Goal: Task Accomplishment & Management: Use online tool/utility

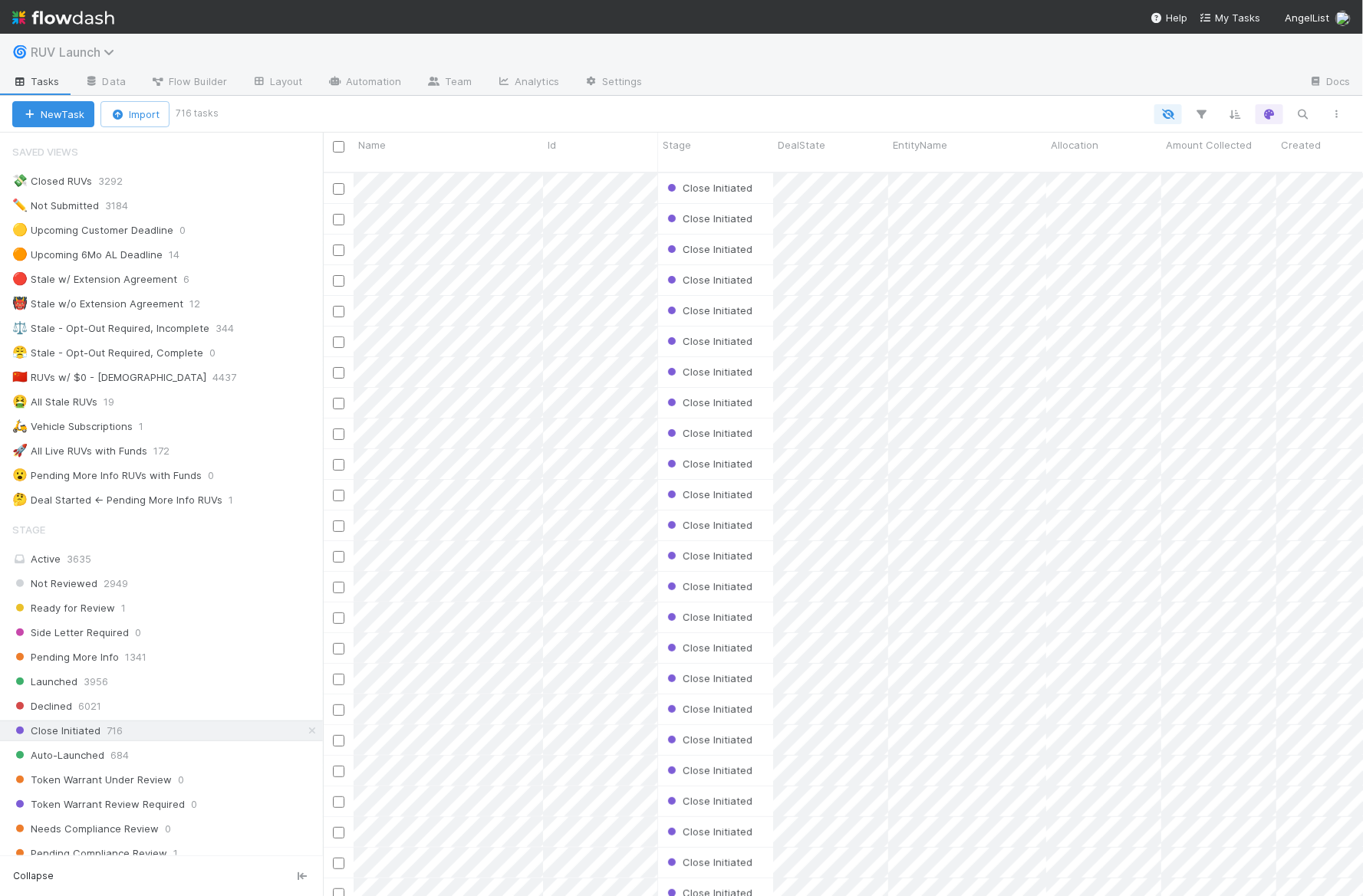
scroll to position [270, 0]
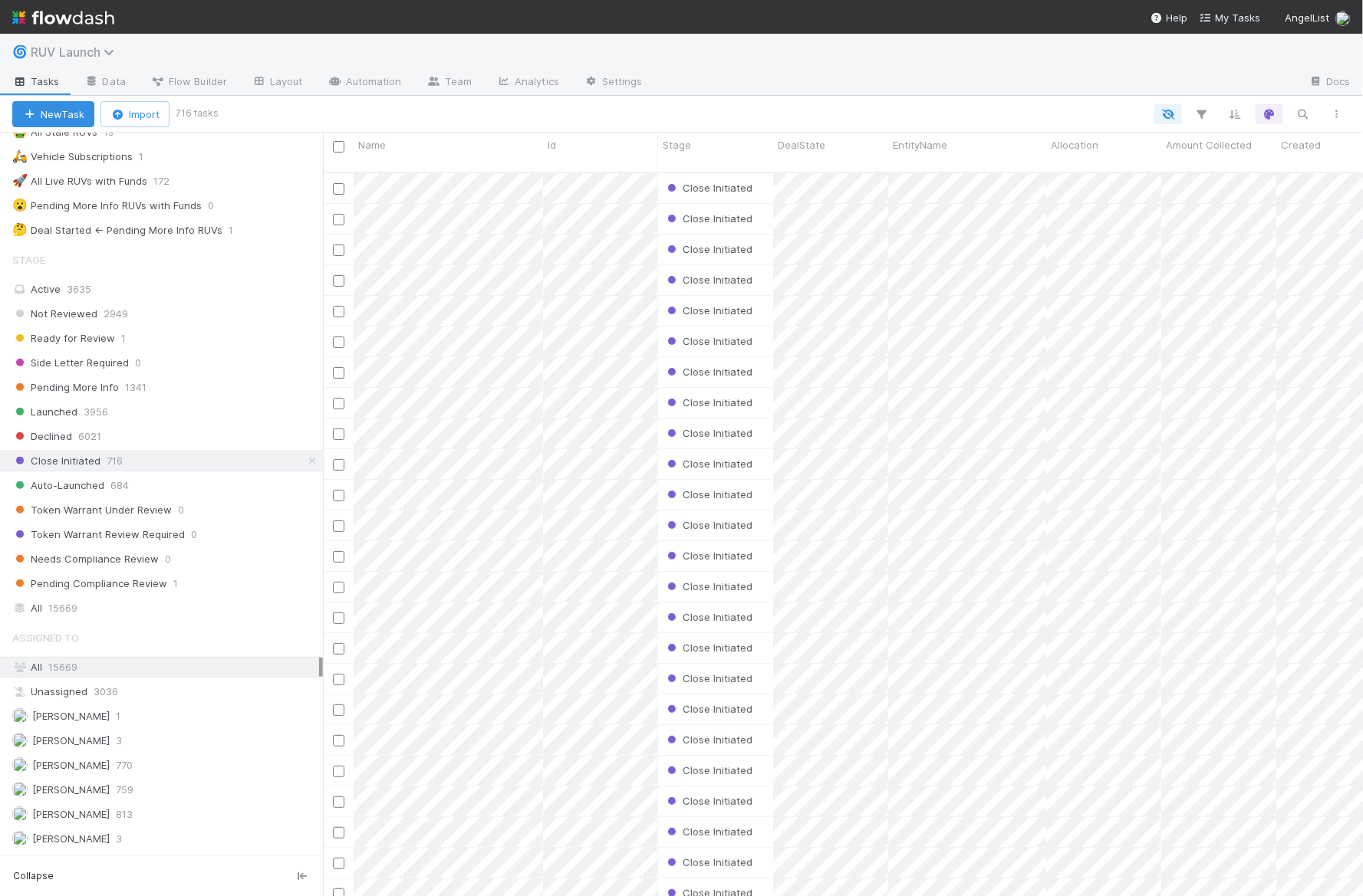
click at [95, 44] on span "RUV Launch" at bounding box center [76, 52] width 92 height 15
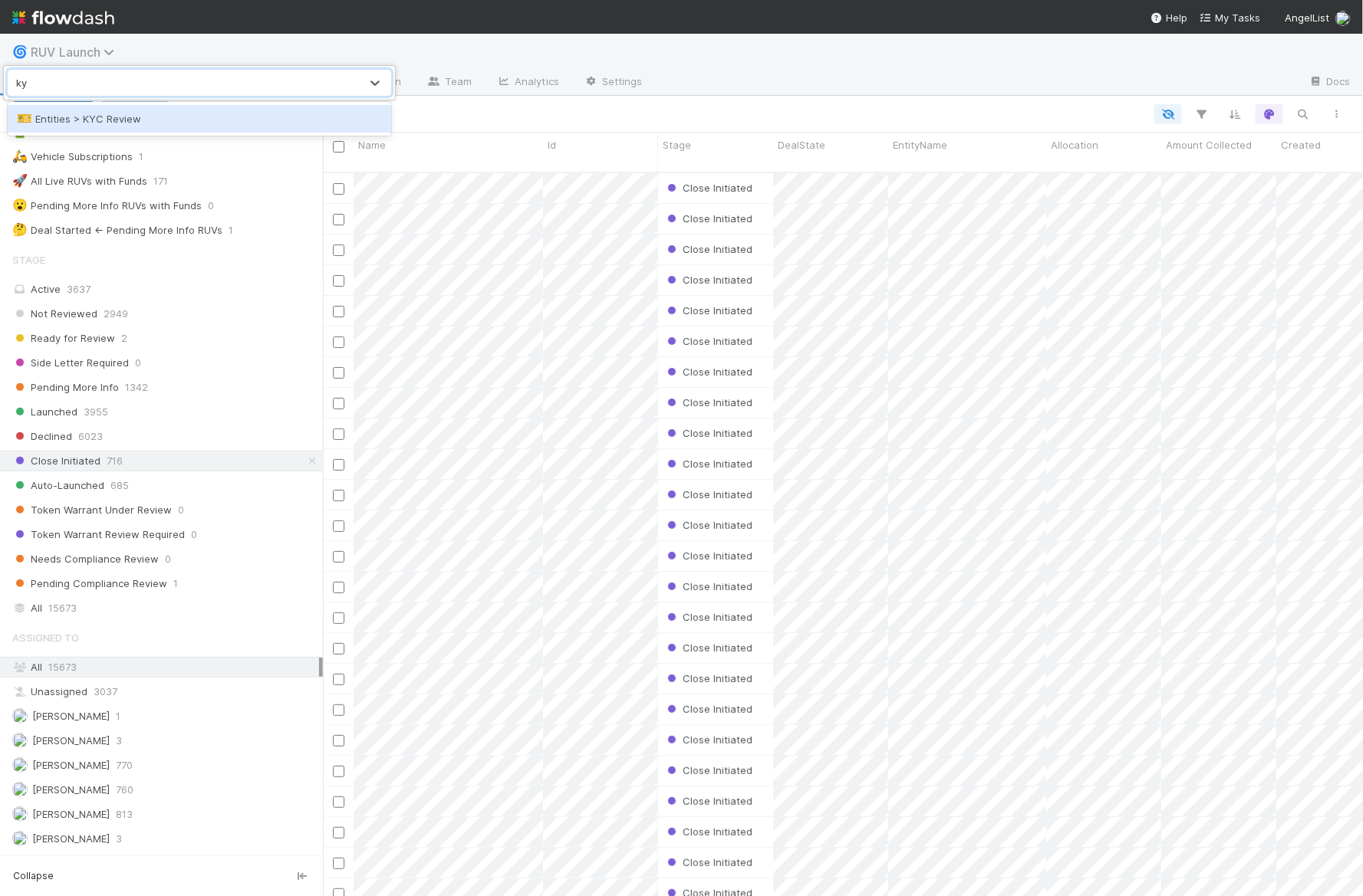
type input "kyc"
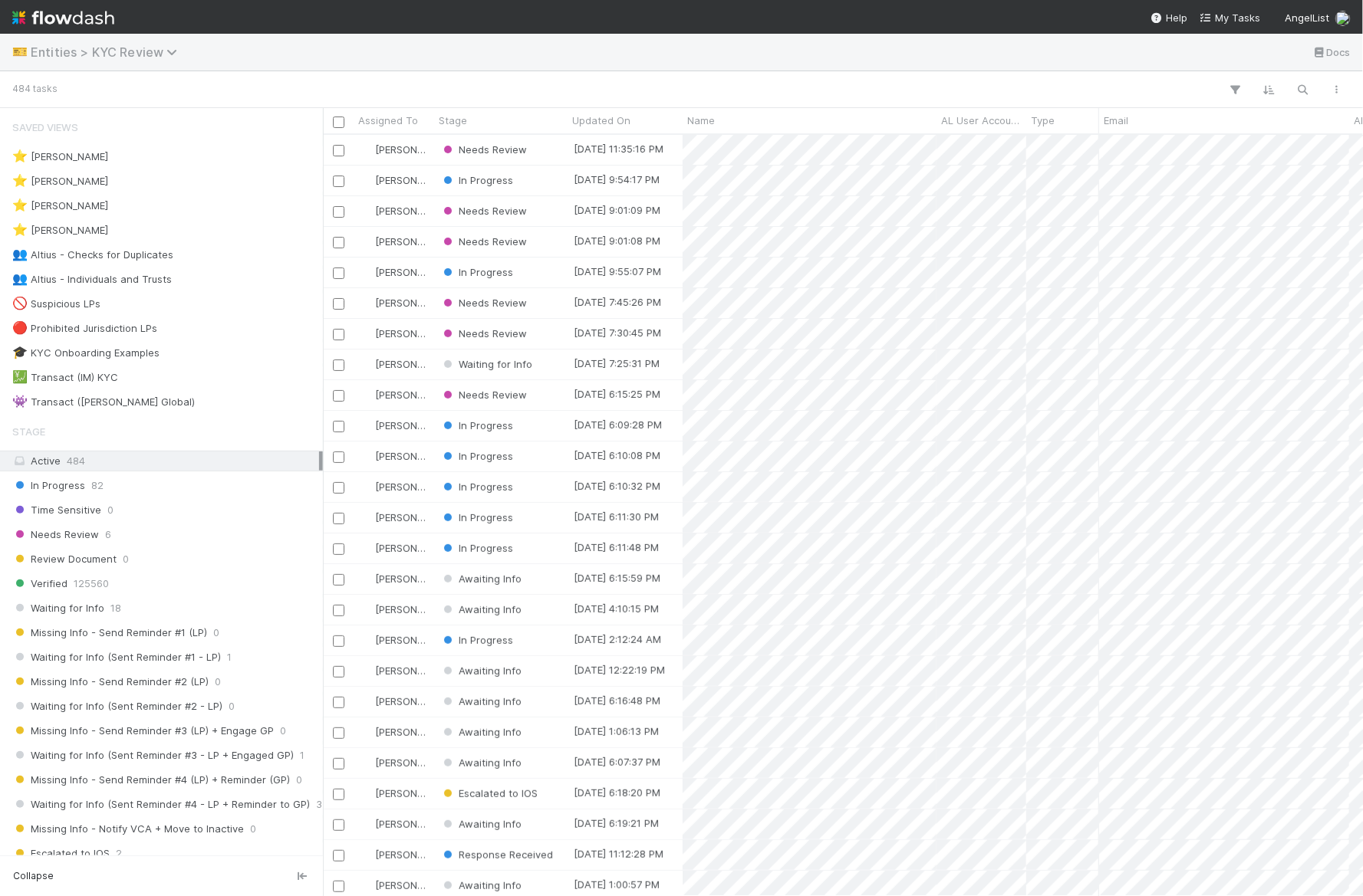
scroll to position [762, 1040]
click at [1306, 89] on icon "button" at bounding box center [1303, 89] width 15 height 14
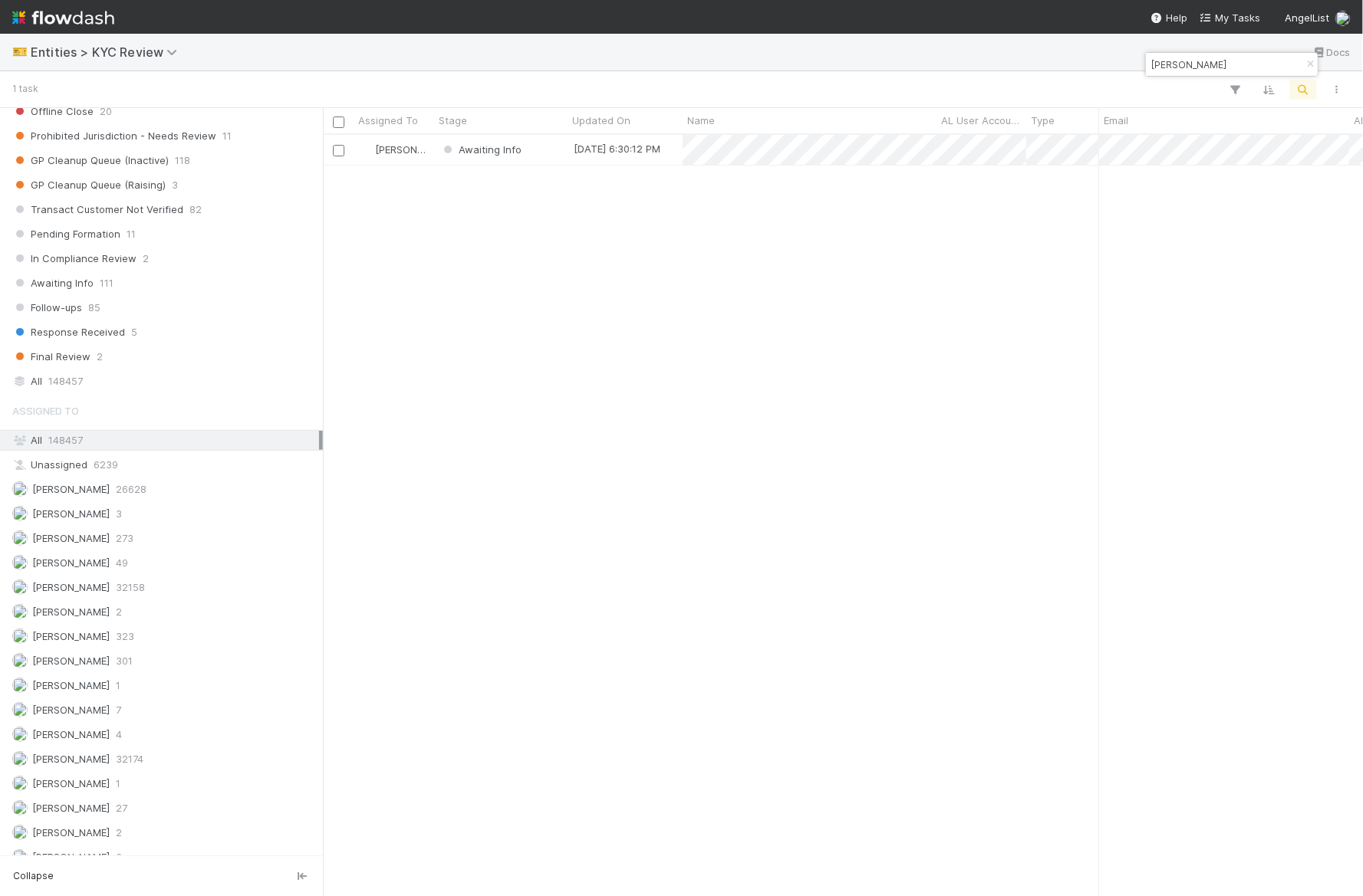
type input "boutilier"
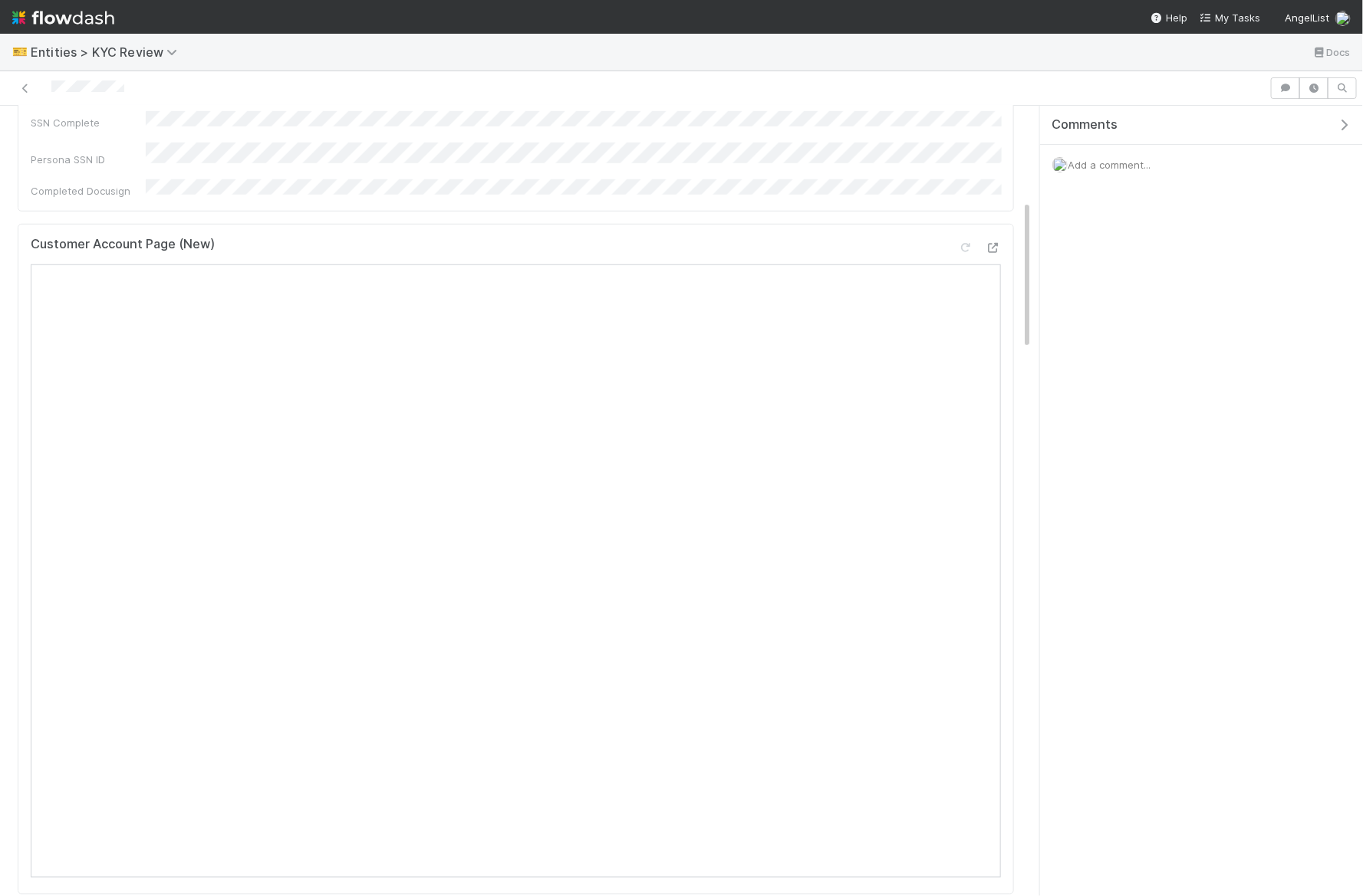
scroll to position [605, 0]
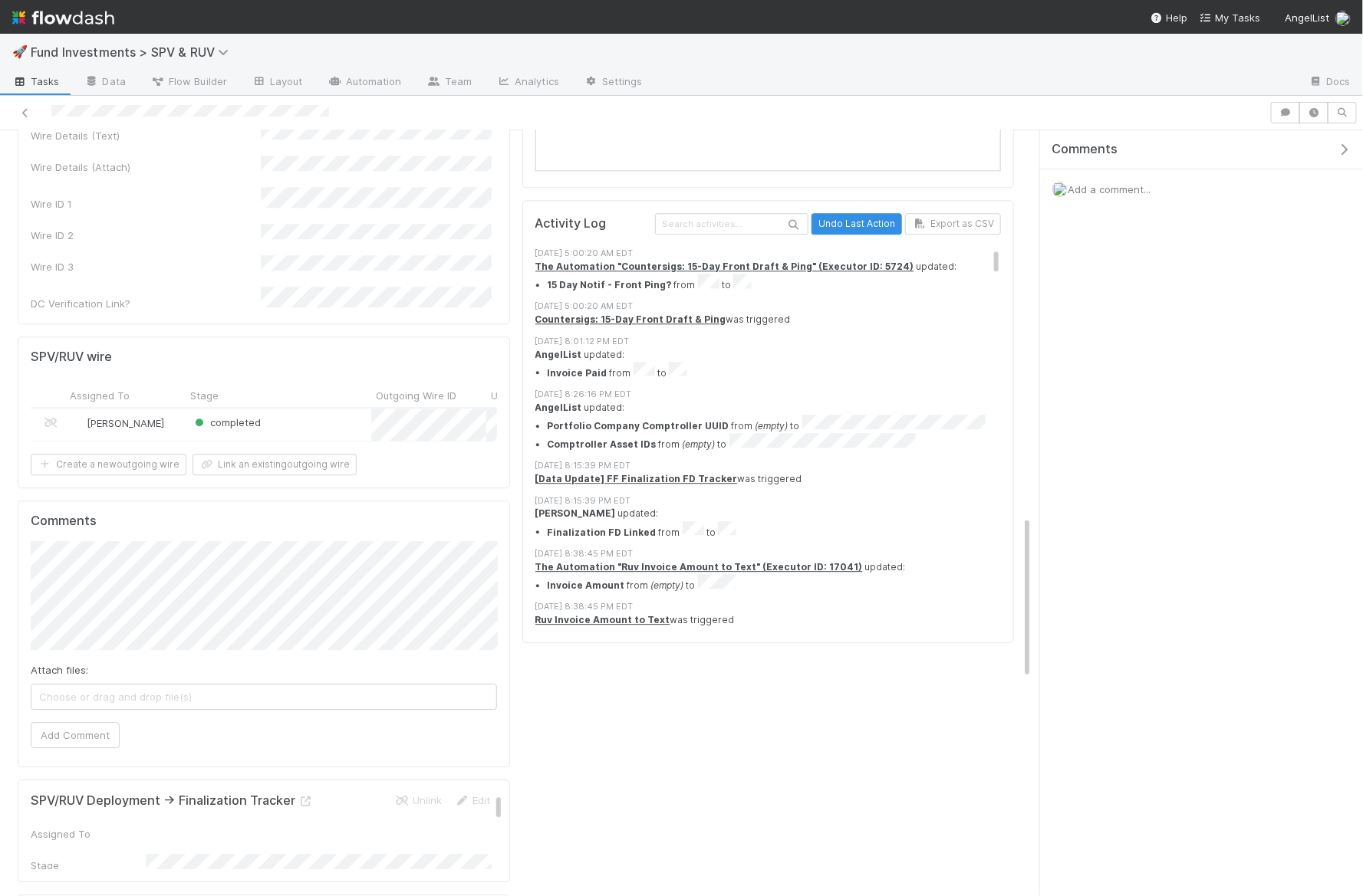
scroll to position [1815, 0]
click at [734, 262] on strong "The Automation "Countersigs: 15-Day Front Draft & Ping" (Executor ID: 5724)" at bounding box center [725, 268] width 379 height 11
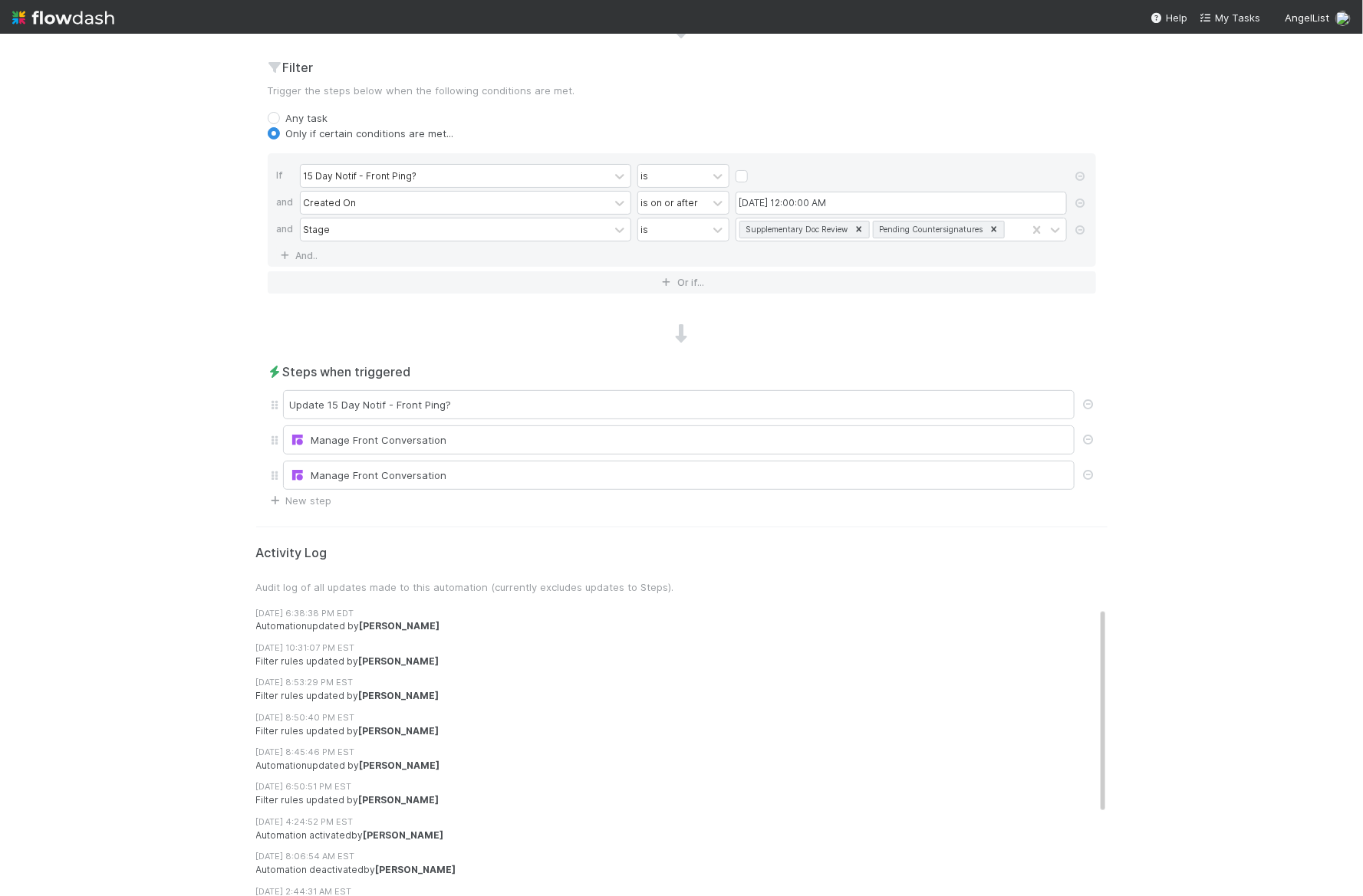
scroll to position [548, 0]
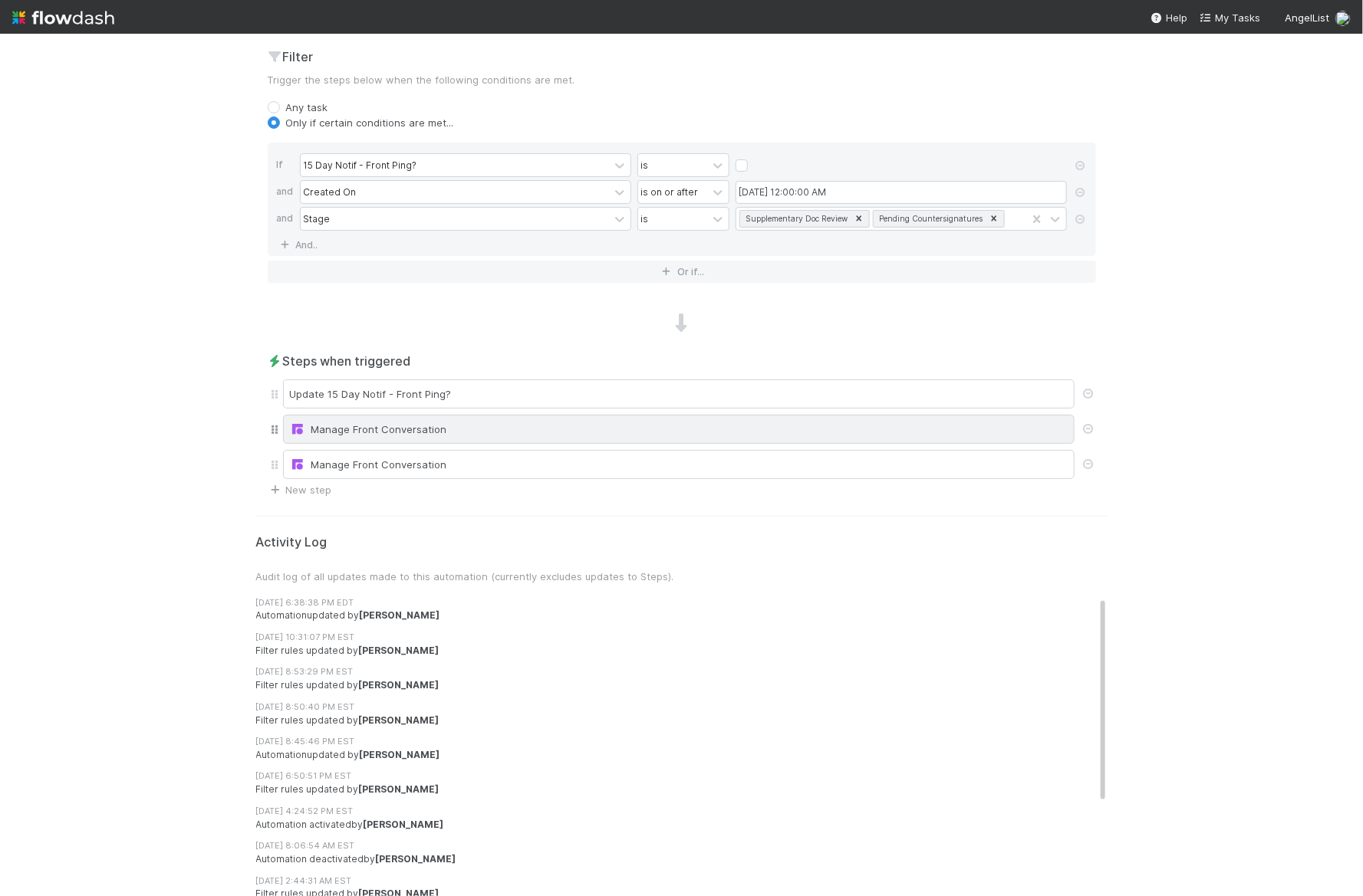
click at [384, 429] on div "Manage Front Conversation" at bounding box center [679, 429] width 778 height 15
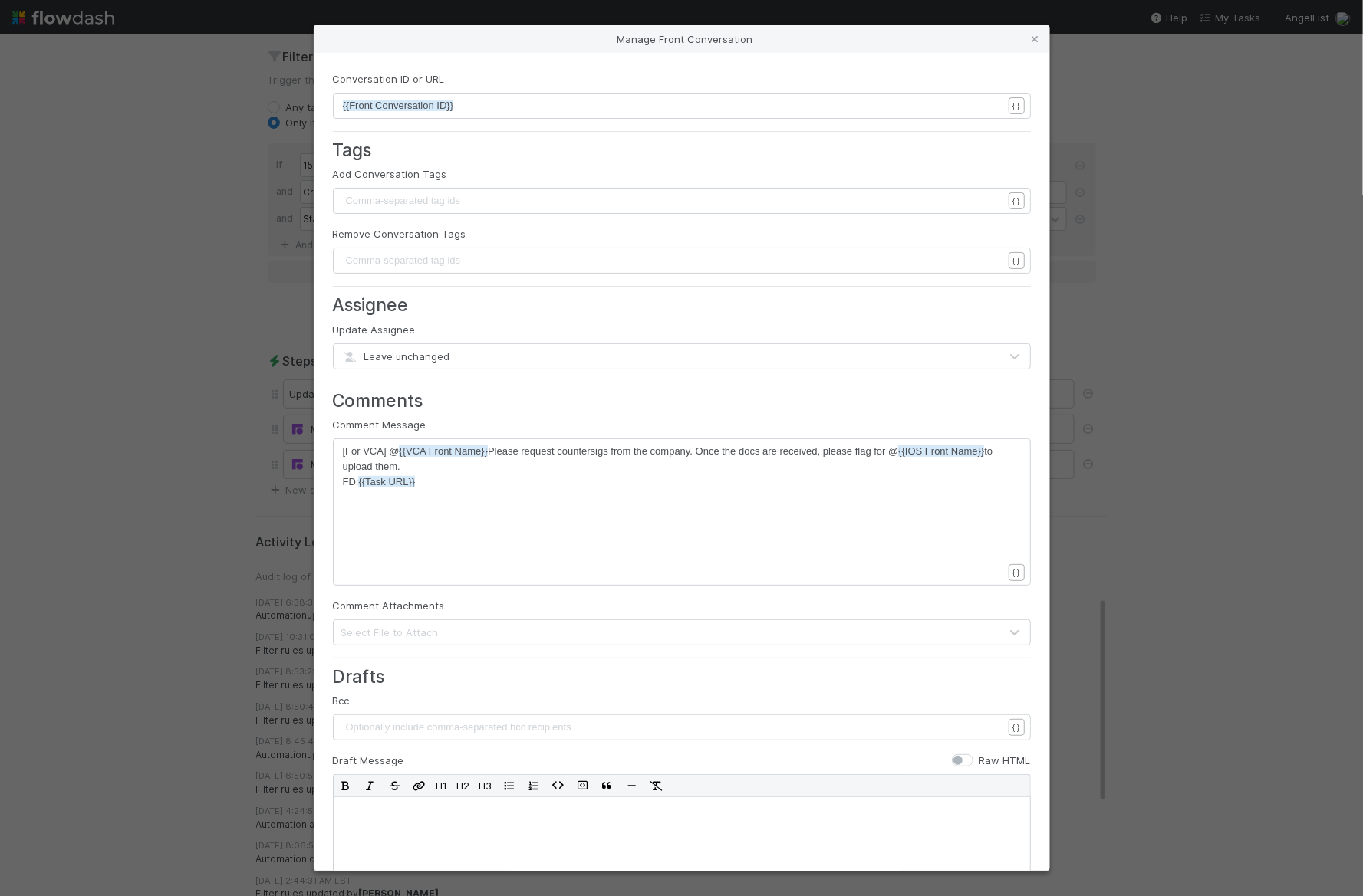
click at [202, 414] on div "Manage Front Conversation Conversation ID or URL xxxxxxxxxx {{Front Conversatio…" at bounding box center [681, 448] width 1363 height 896
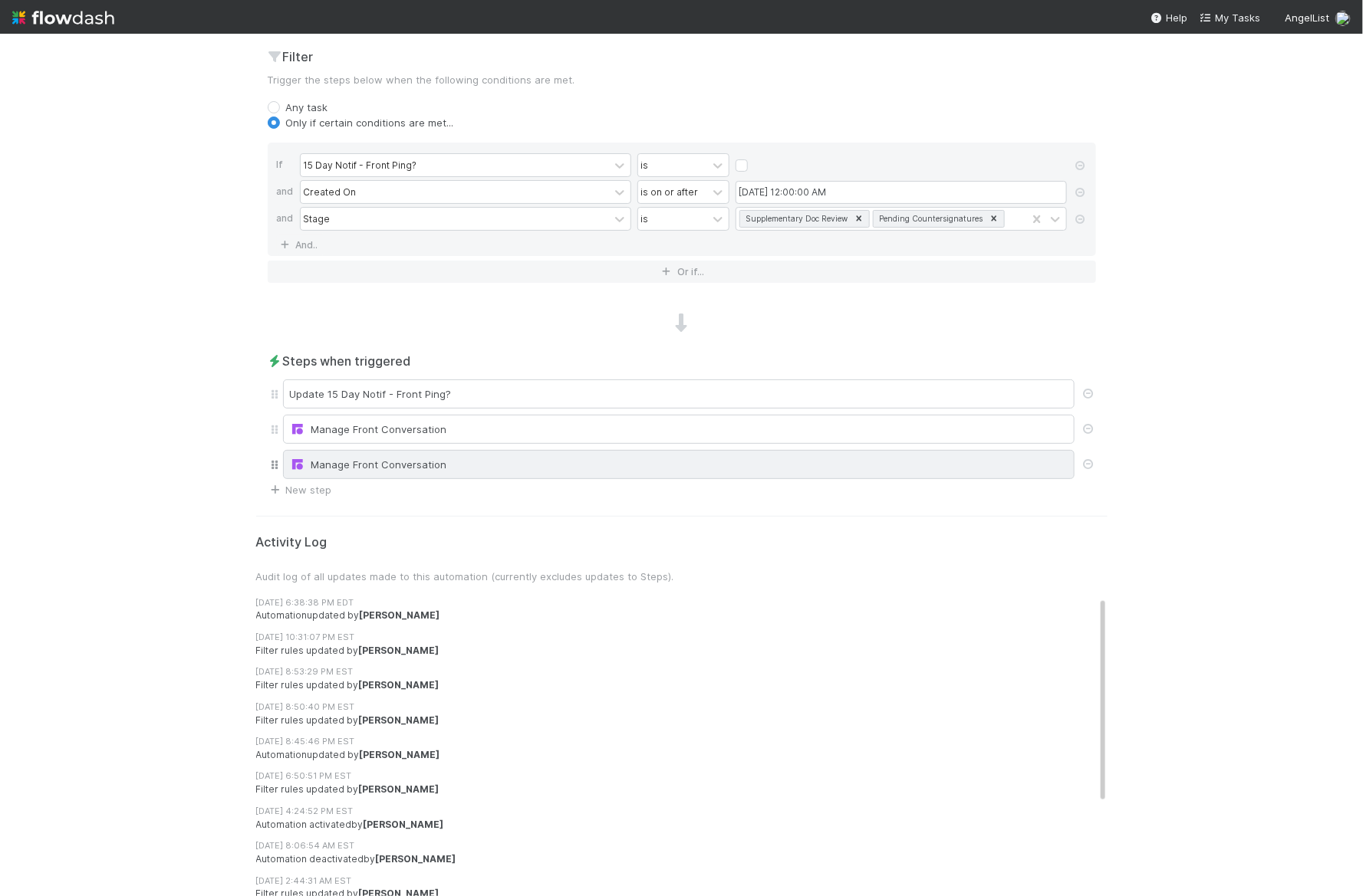
click at [352, 458] on div "Manage Front Conversation" at bounding box center [679, 465] width 778 height 15
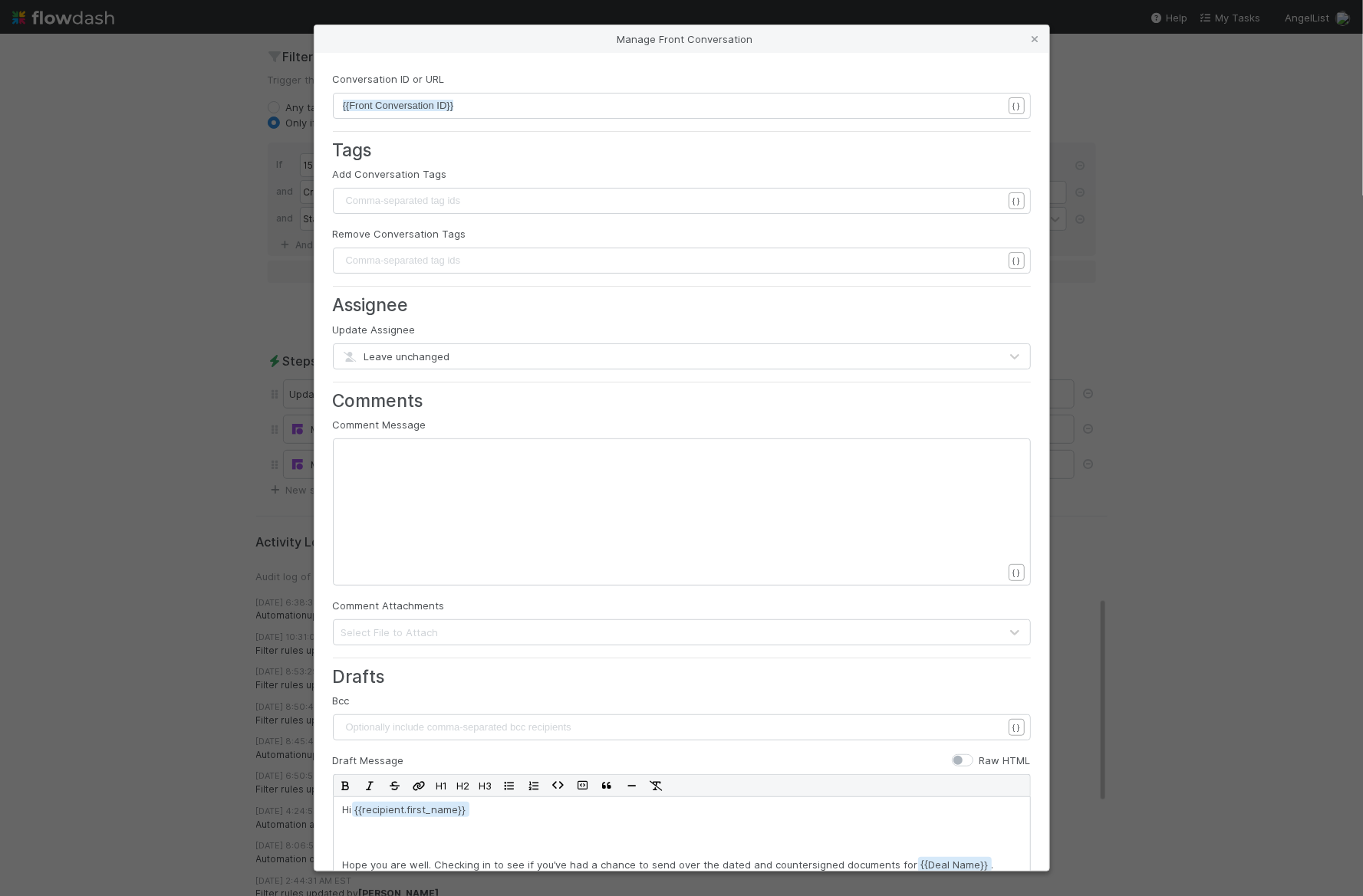
click at [160, 428] on div "Manage Front Conversation Conversation ID or URL xxxxxxxxxx {{Front Conversatio…" at bounding box center [681, 448] width 1363 height 896
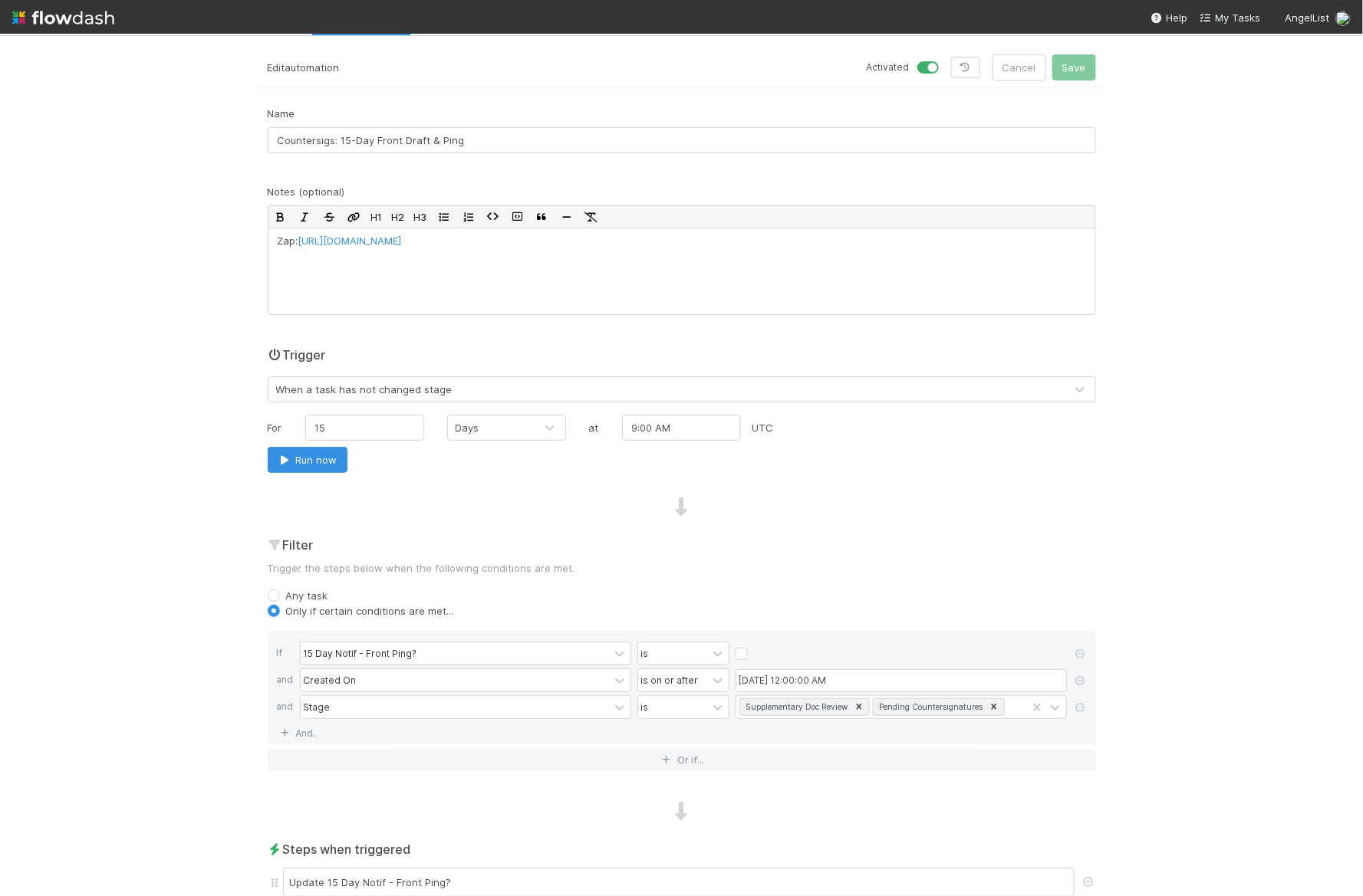
scroll to position [0, 0]
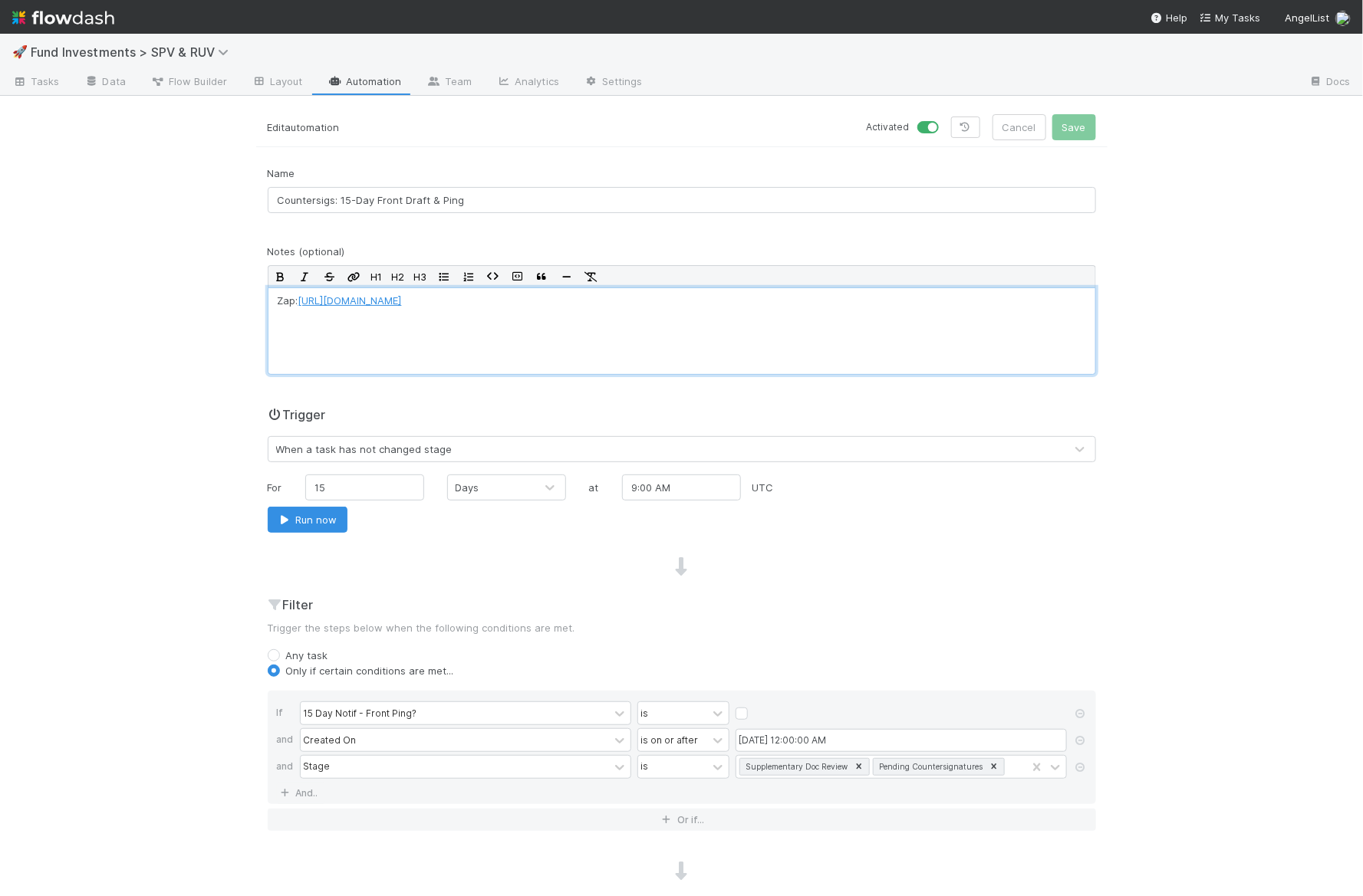
click at [402, 299] on link "https://zapier.com/editor/184694051/published/184698836/fields" at bounding box center [350, 300] width 104 height 12
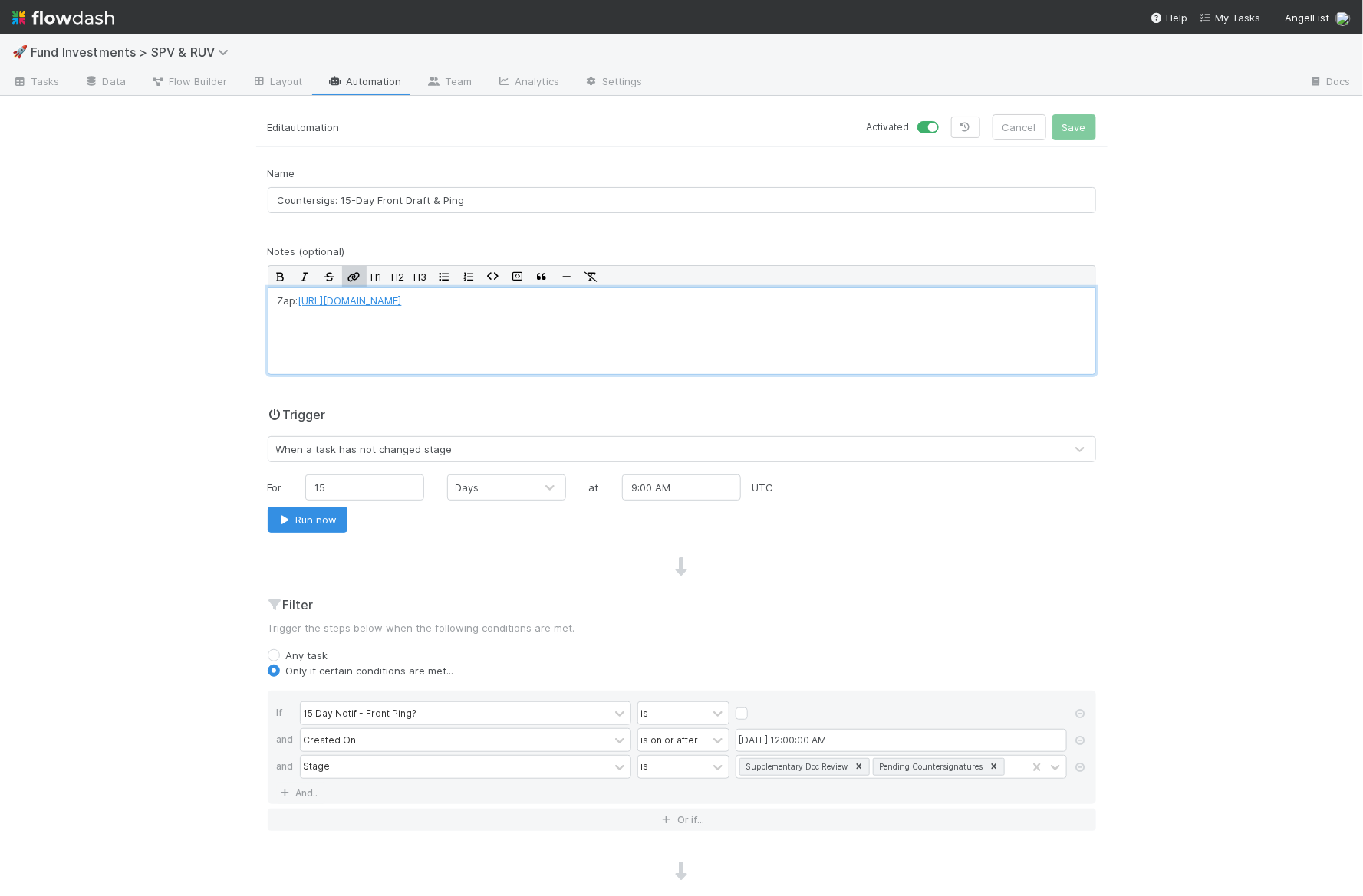
click at [402, 299] on link "https://zapier.com/editor/184694051/published/184698836/fields" at bounding box center [350, 300] width 104 height 12
drag, startPoint x: 645, startPoint y: 292, endPoint x: 379, endPoint y: 289, distance: 266.0
click at [379, 289] on div "Zap: https://zapier.com/editor/184694051/published/184698836/fields" at bounding box center [681, 331] width 828 height 88
click at [370, 300] on link "https://zapier.com/editor/184694051/published/184698836/fields" at bounding box center [350, 300] width 104 height 12
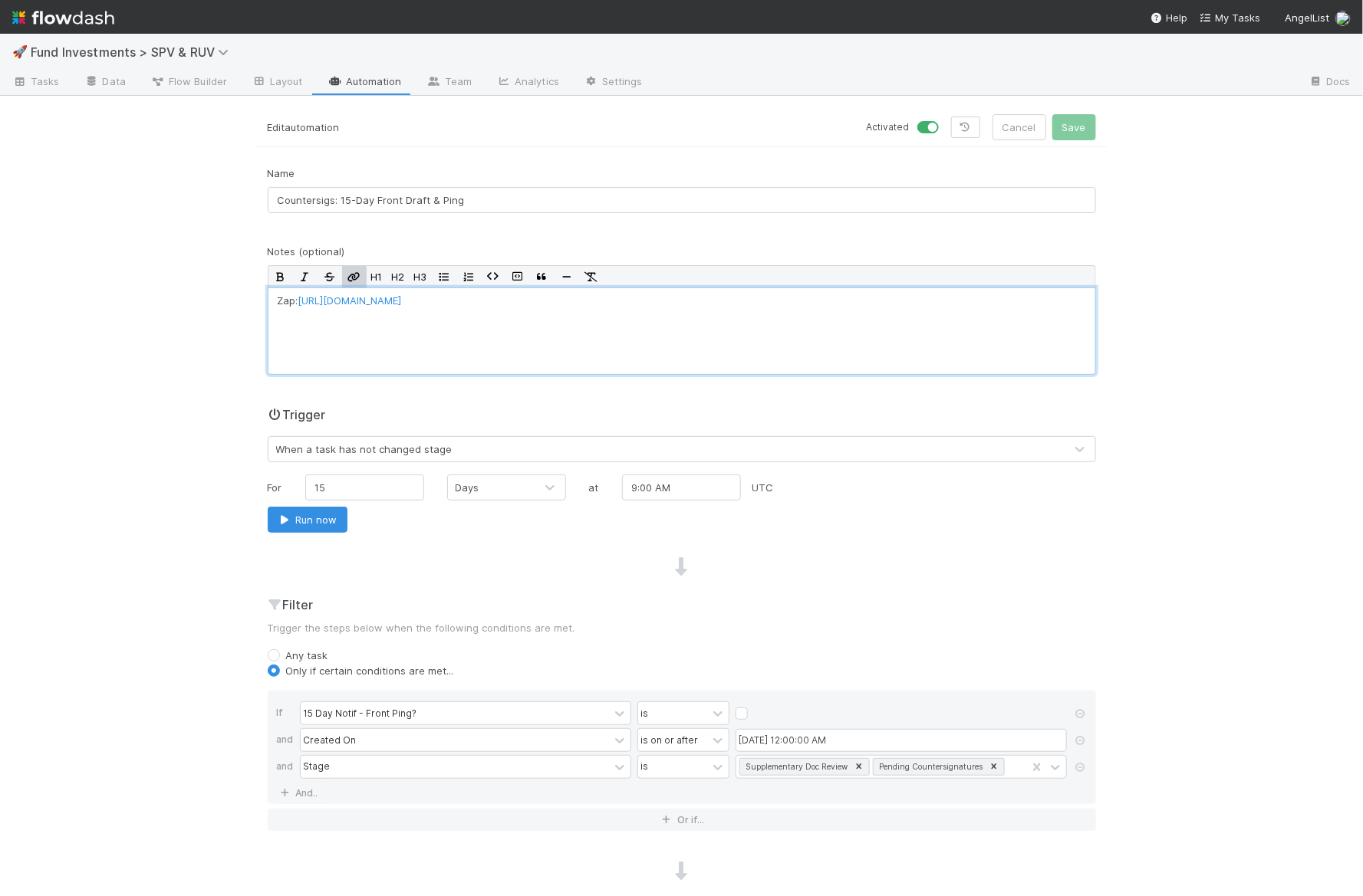
click at [299, 301] on p "Zap: https://zapier.com/editor/184694051/published/184698836/fields" at bounding box center [682, 300] width 808 height 15
copy link "https://zapier.com/editor/184694051/published/184698836/fields"
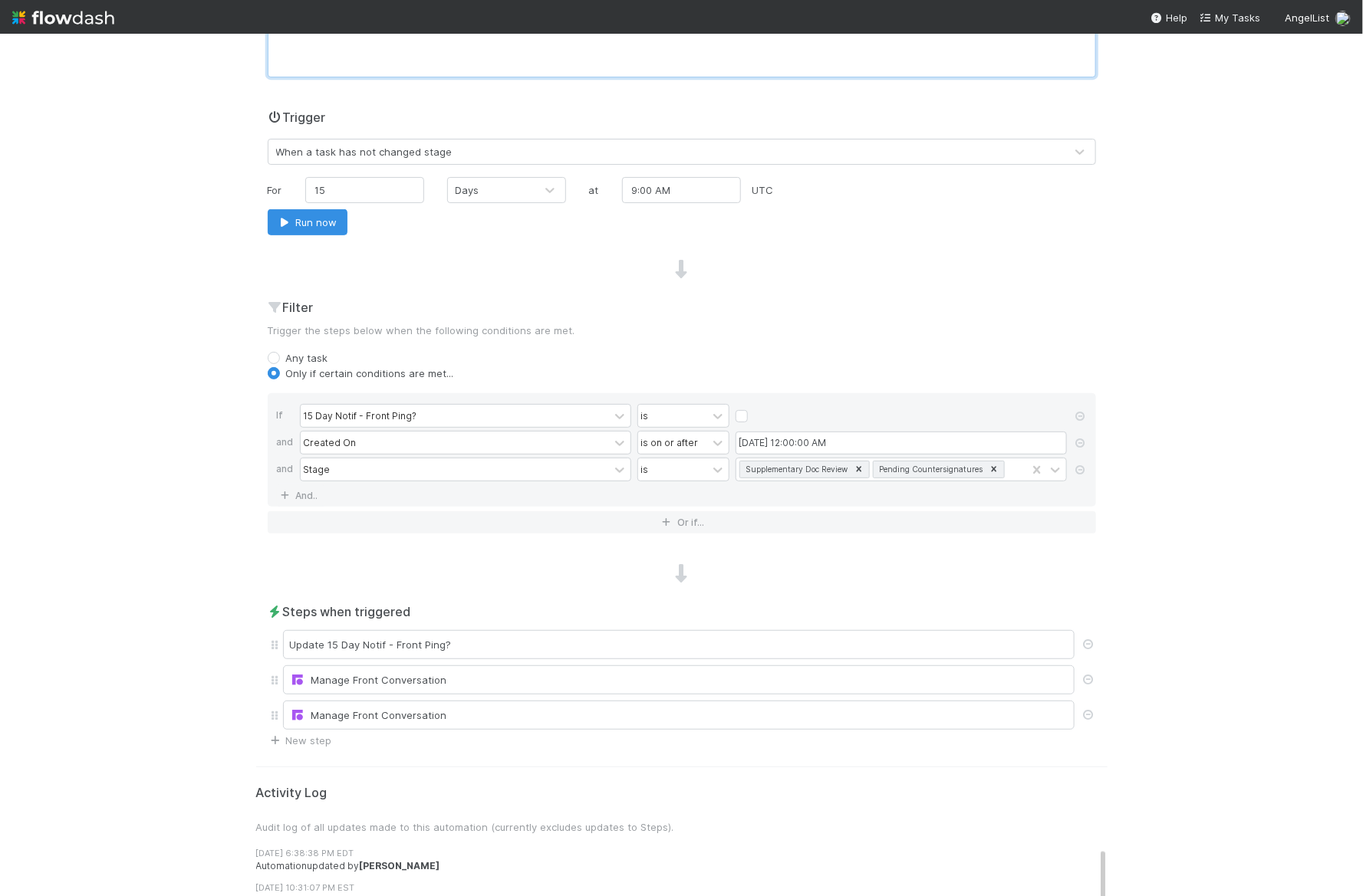
scroll to position [299, 0]
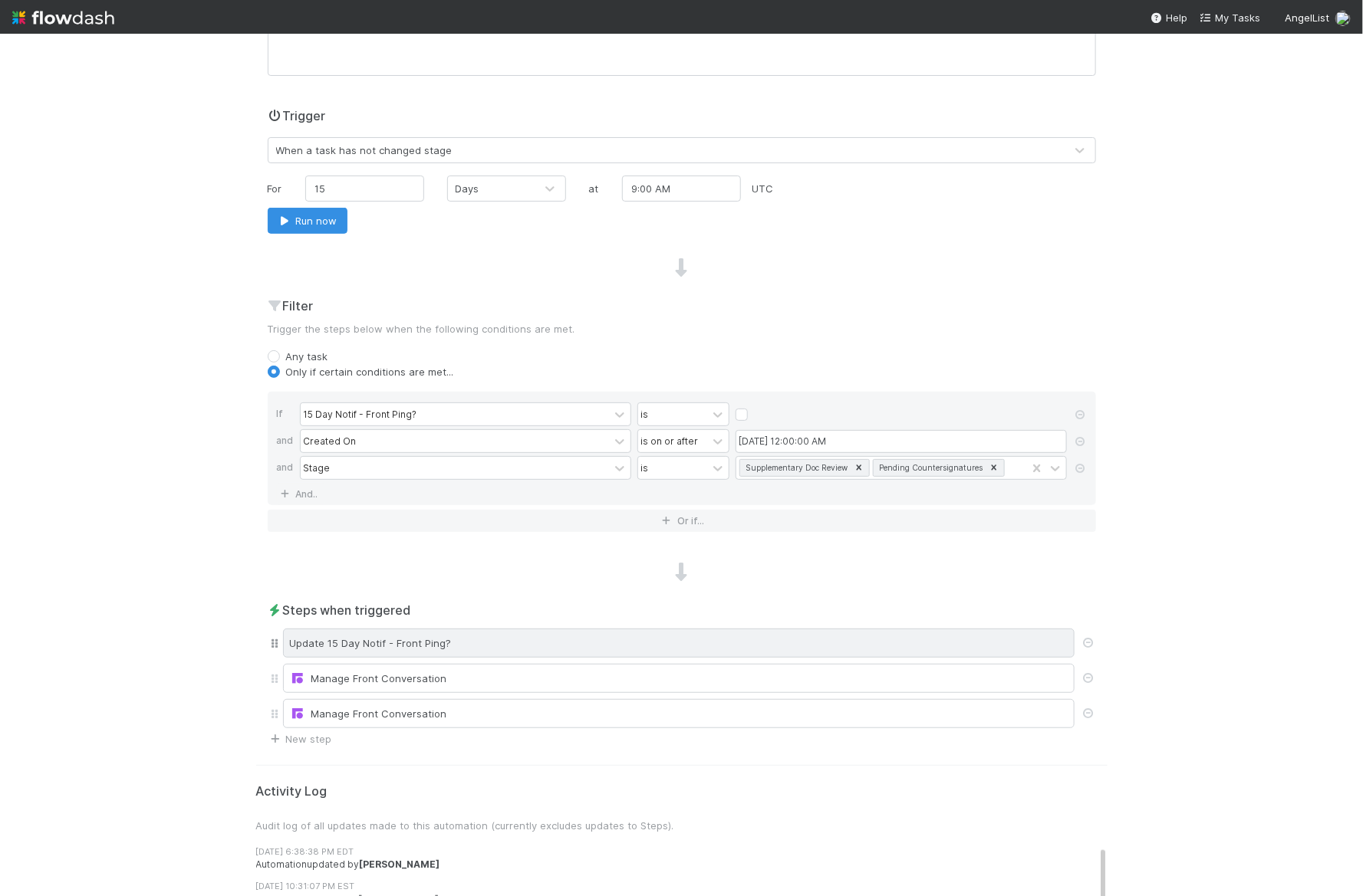
click at [379, 645] on div "Update 15 Day Notif - Front Ping?" at bounding box center [678, 643] width 791 height 29
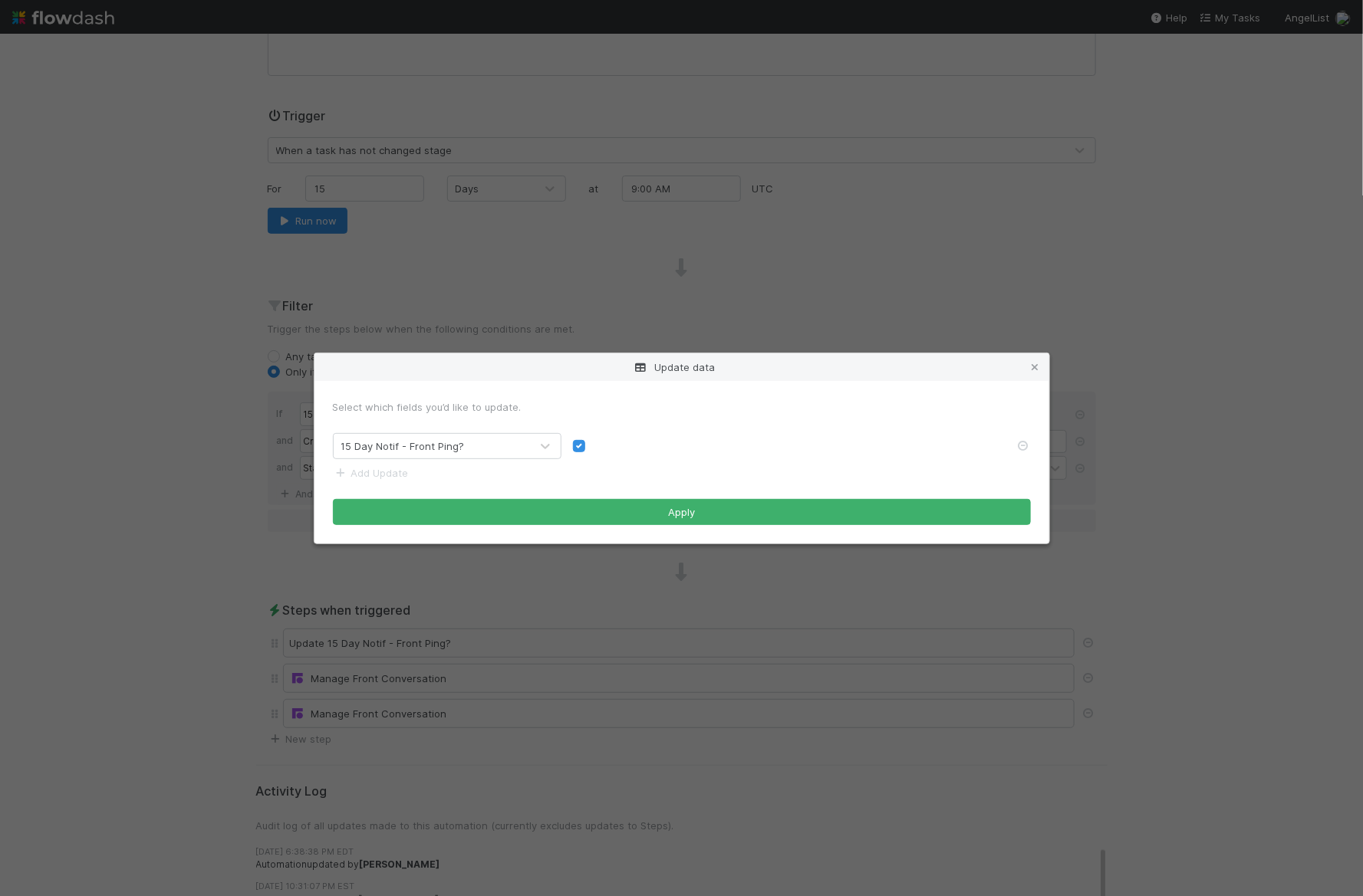
click at [186, 591] on div "Update data Select which fields you’d like to update. 15 Day Notif - Front Ping…" at bounding box center [681, 448] width 1363 height 896
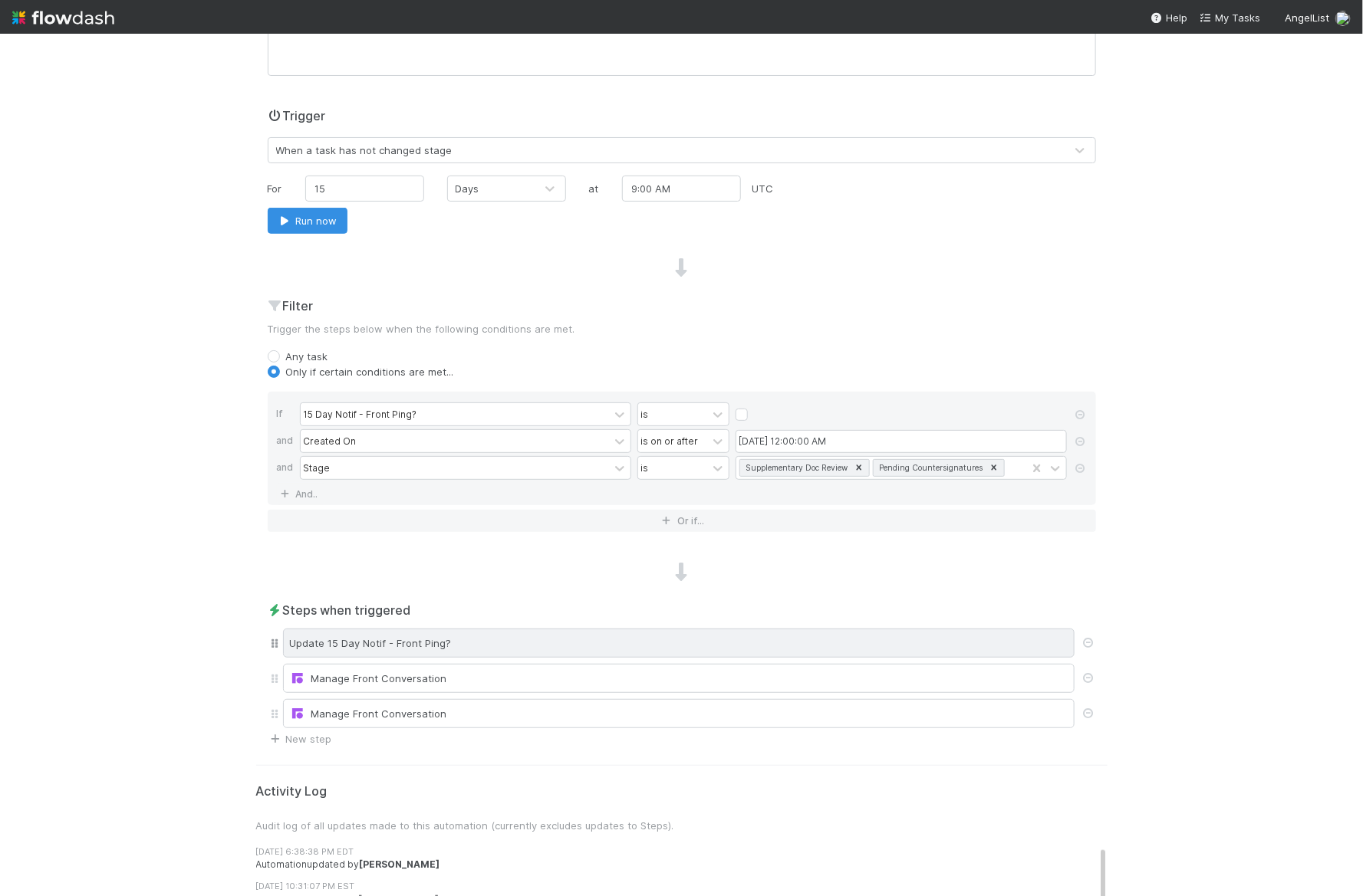
scroll to position [0, 0]
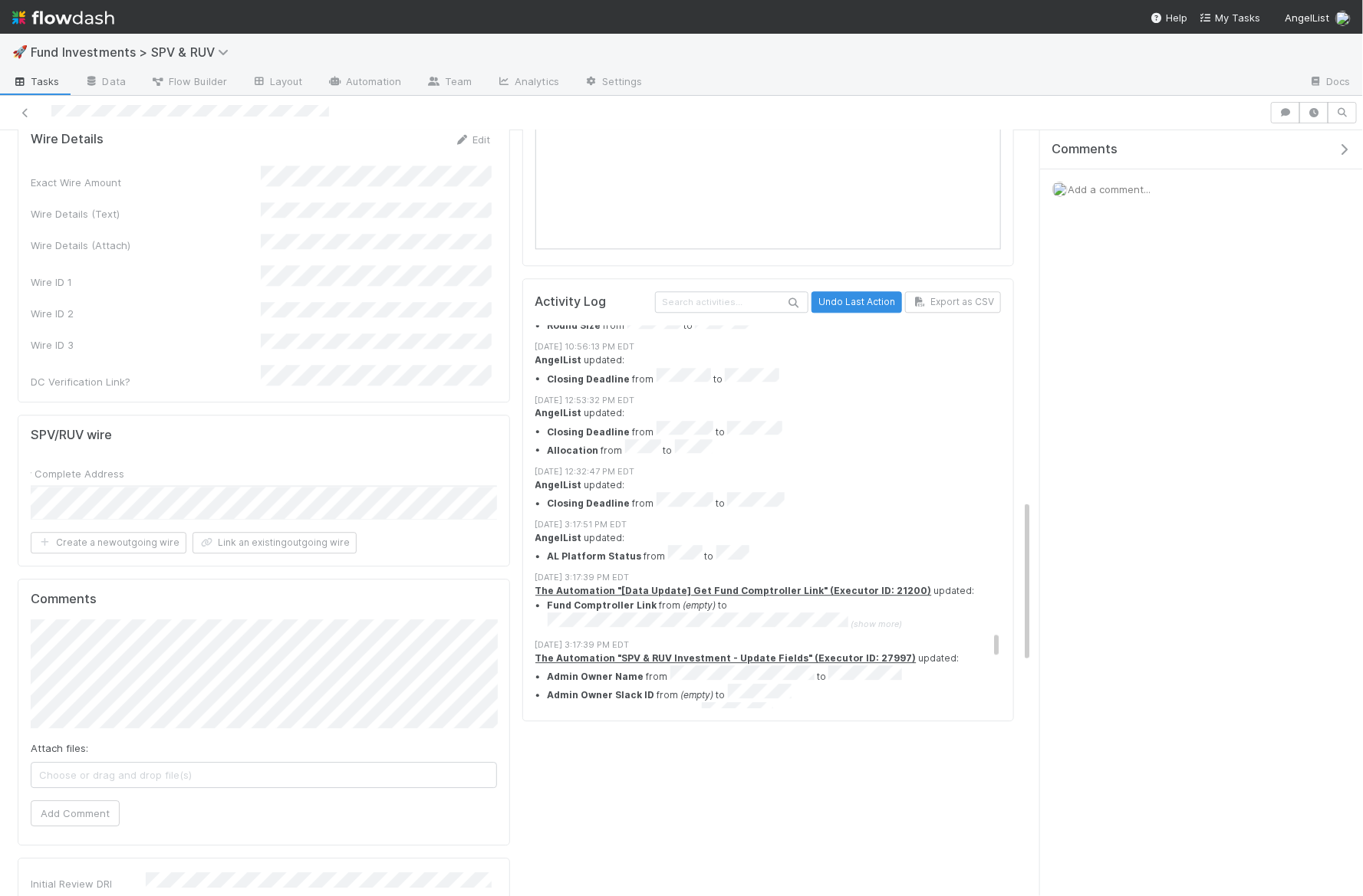
click at [684, 795] on strong "The Automation "[Tmp fix] Assign task to Admin Owner" (Executor ID: 29240)" at bounding box center [725, 801] width 380 height 11
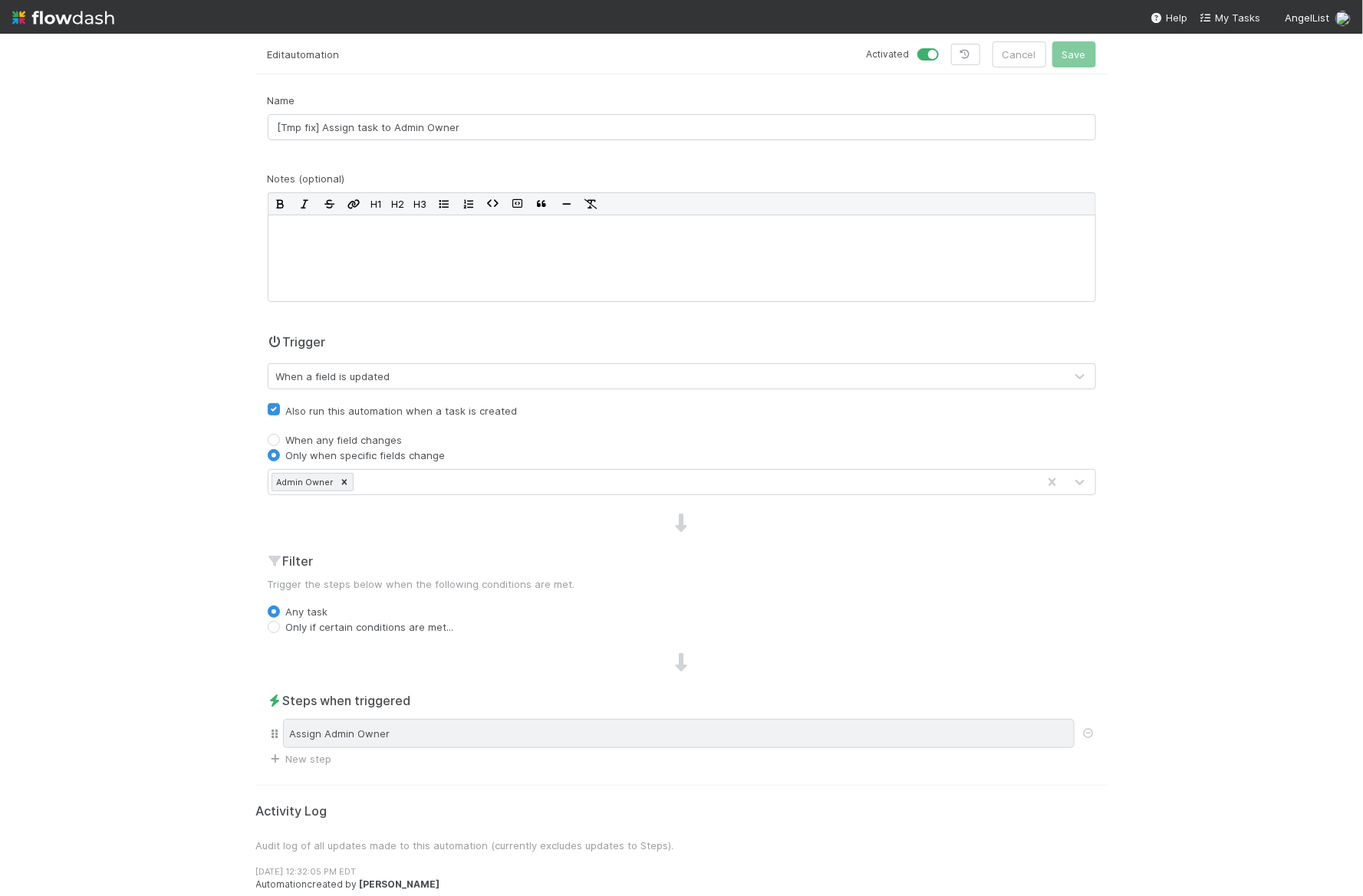
click at [436, 737] on div "Assign Admin Owner" at bounding box center [678, 733] width 791 height 29
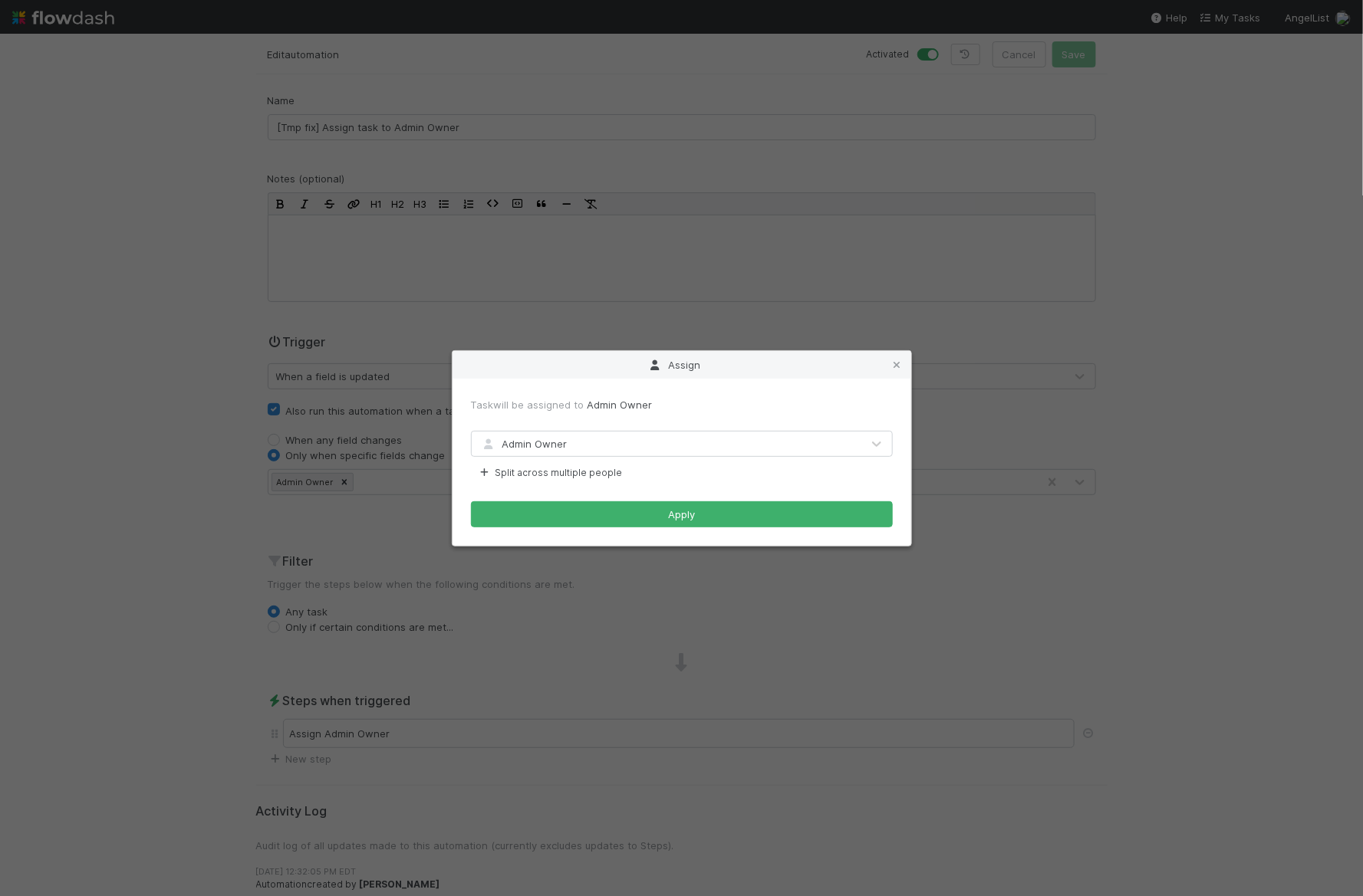
click at [526, 453] on div "Admin Owner" at bounding box center [667, 444] width 390 height 24
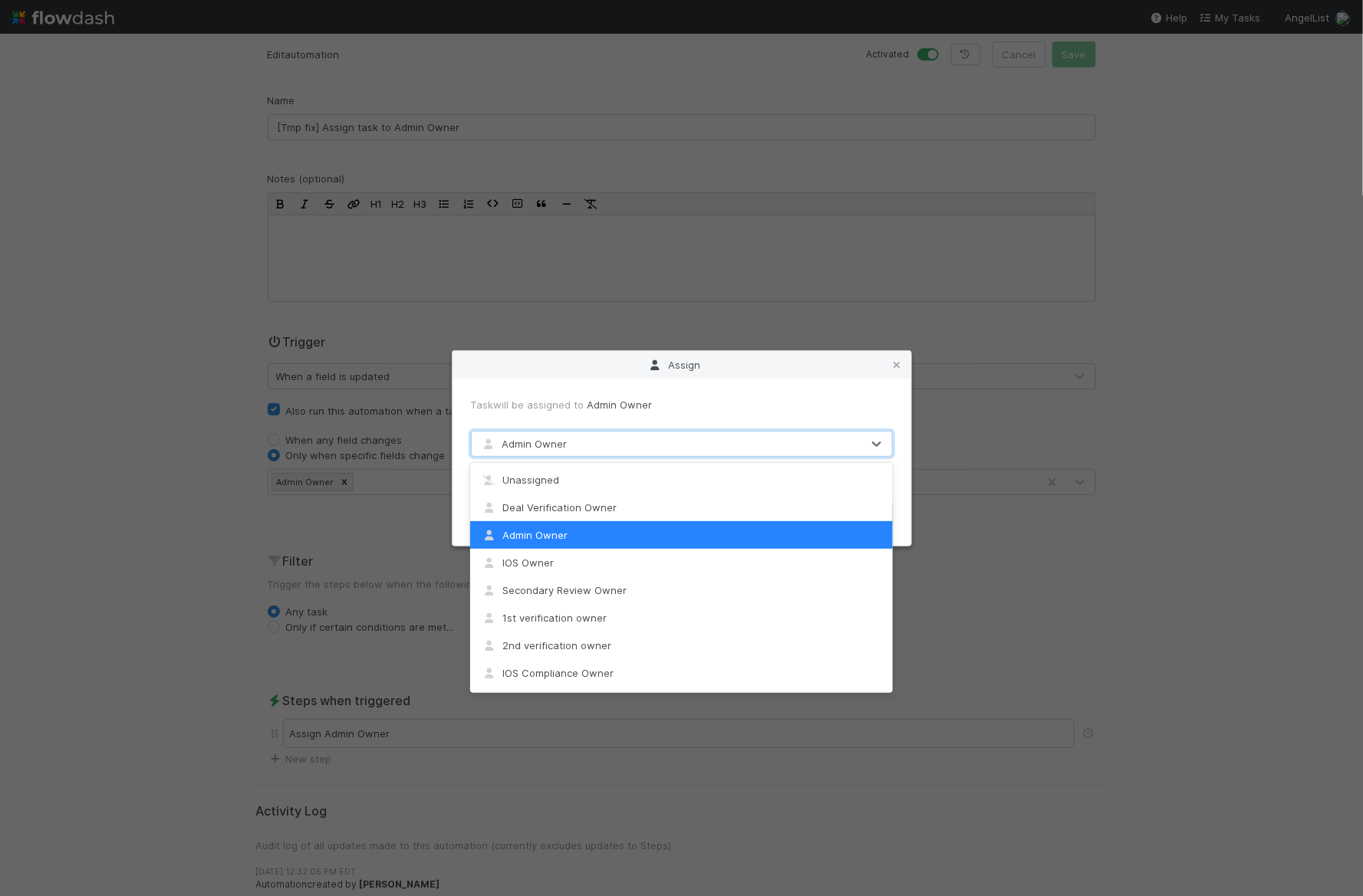
click at [58, 539] on div "Assign Task will be assigned to Admin Owner option Admin Owner focused, 3 of 17…" at bounding box center [681, 448] width 1363 height 896
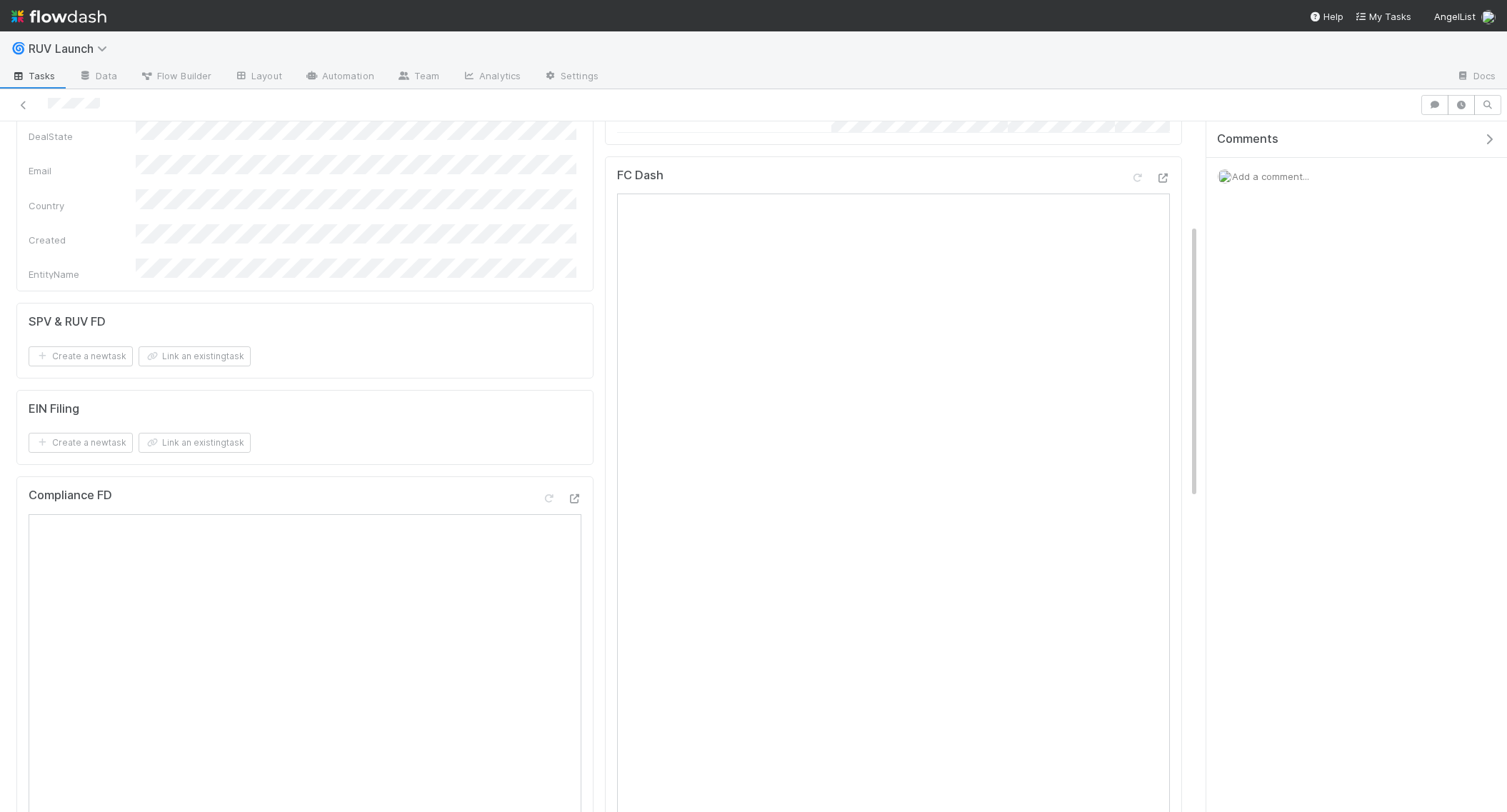
scroll to position [257, 0]
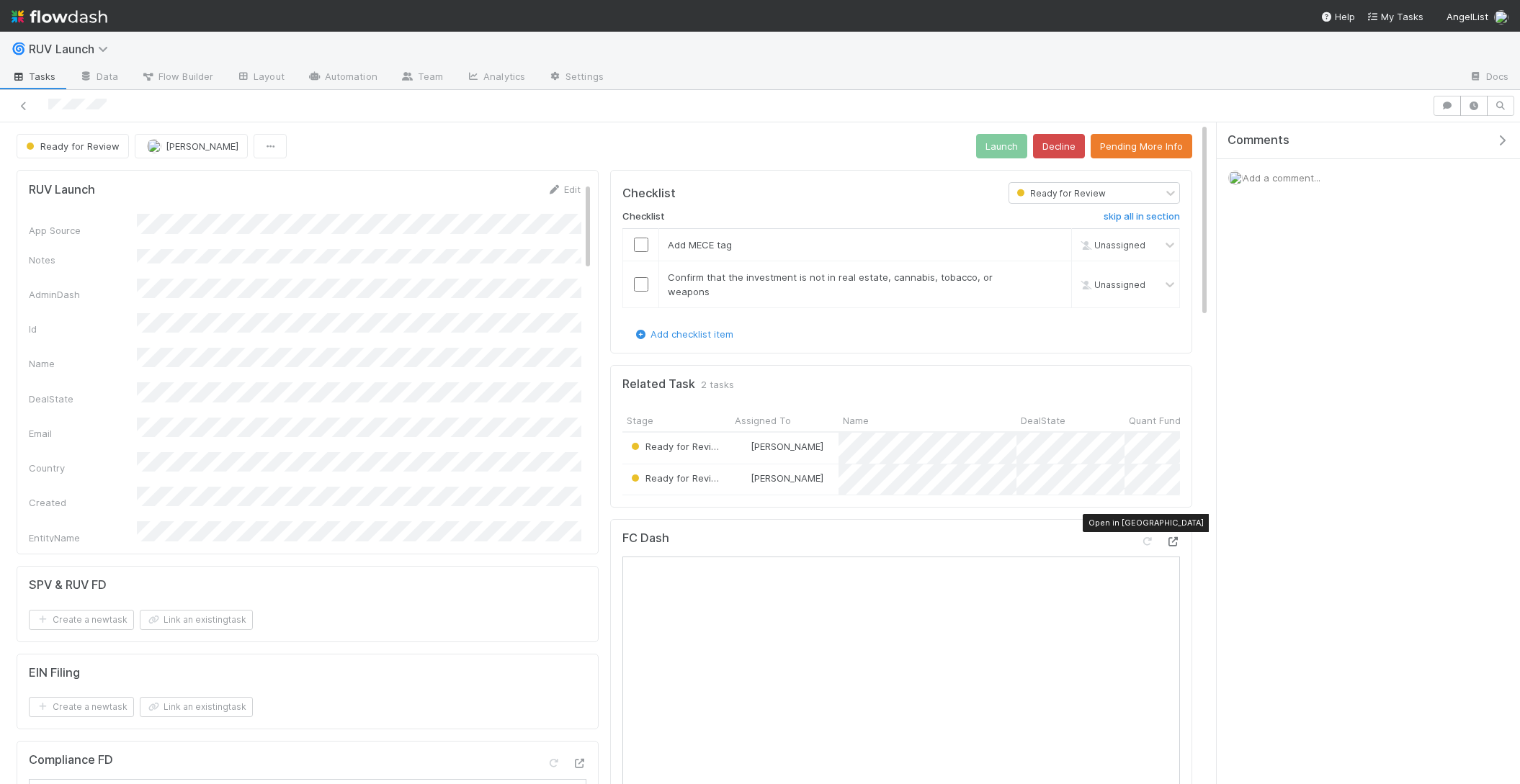
click at [1171, 538] on icon at bounding box center [1172, 542] width 14 height 9
click at [1124, 137] on button "Pending More Info" at bounding box center [1141, 146] width 101 height 24
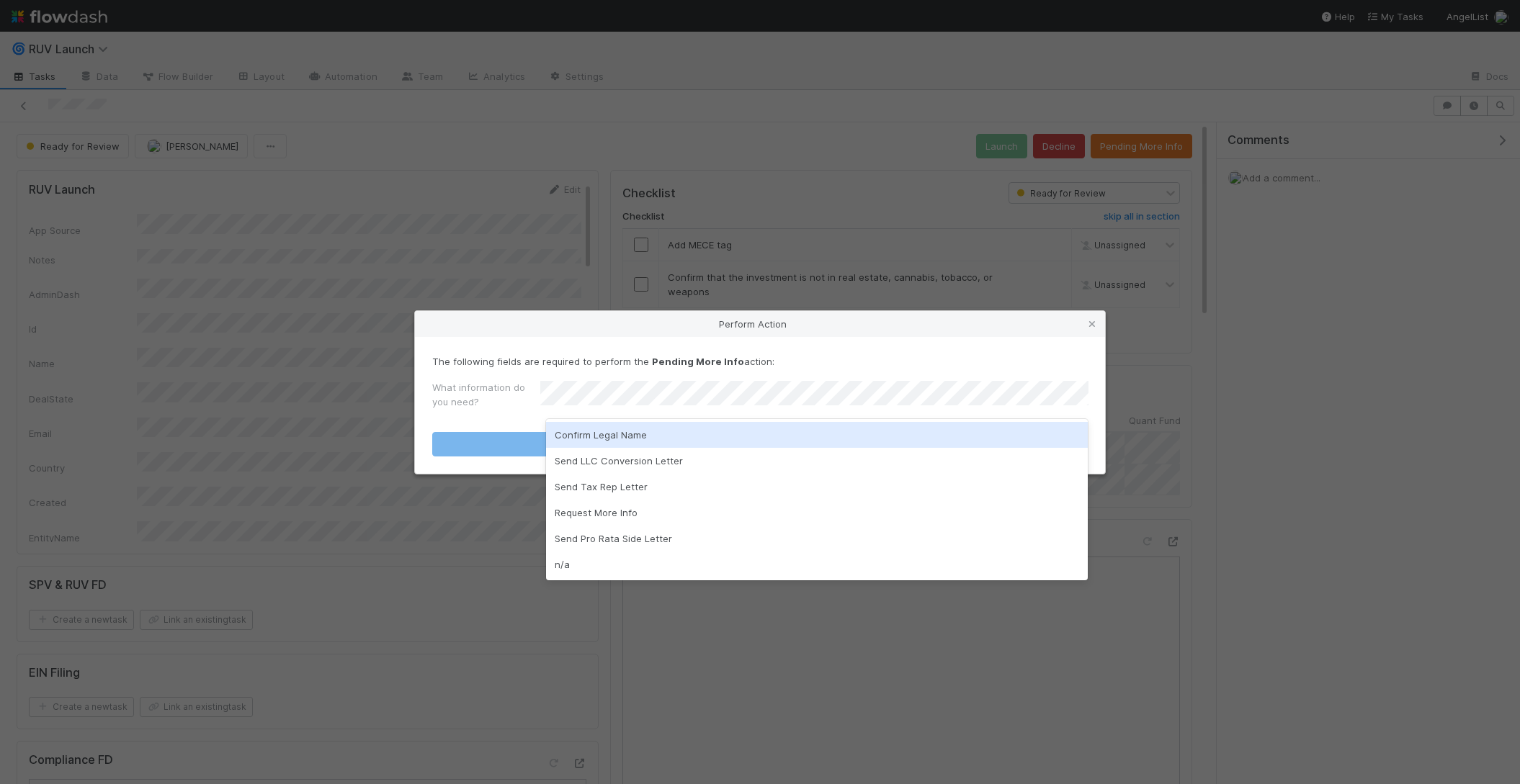
click at [611, 443] on div "Confirm Legal Name" at bounding box center [817, 435] width 542 height 26
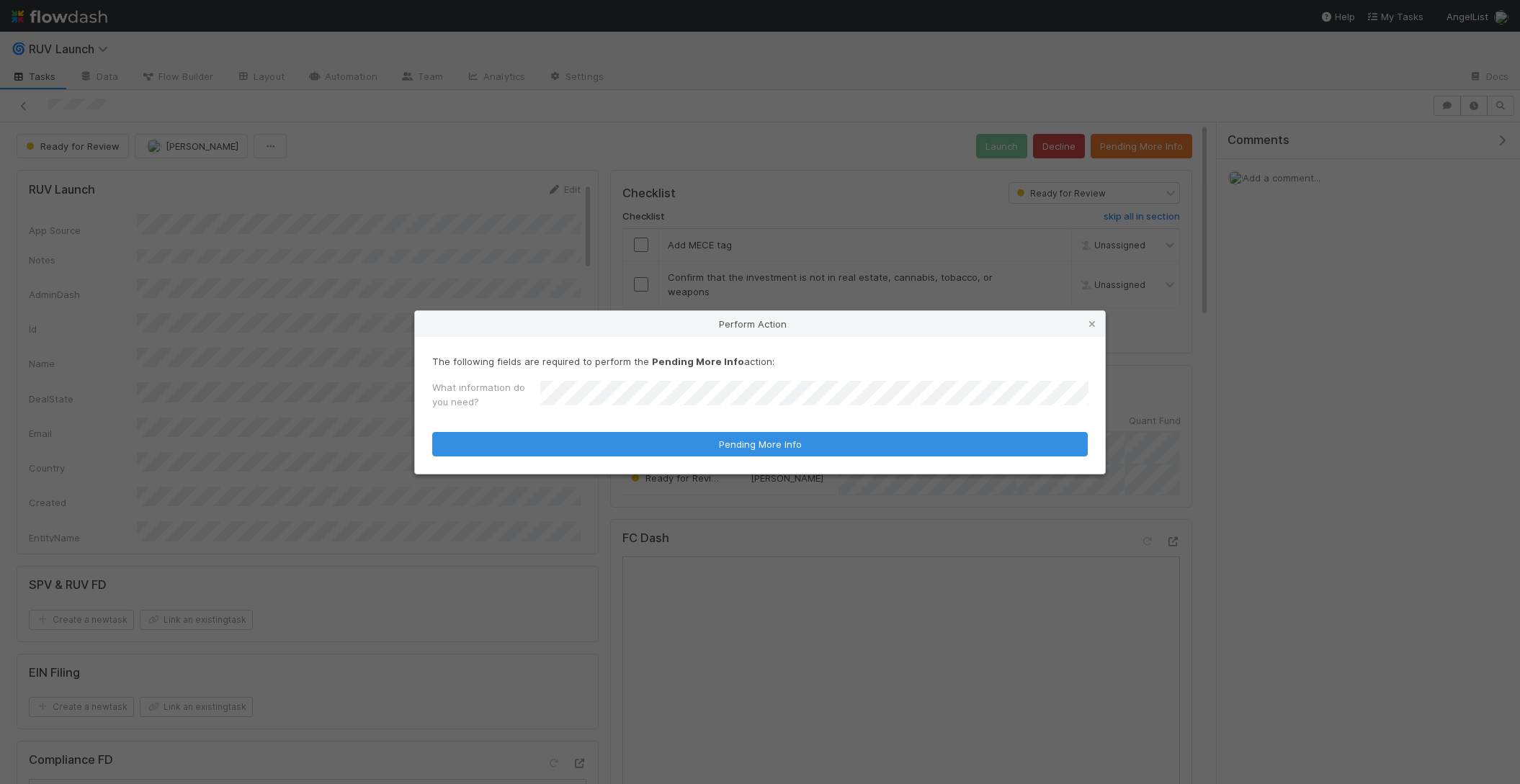
click at [590, 541] on div "Perform Action The following fields are required to perform the Pending More In…" at bounding box center [760, 392] width 1520 height 784
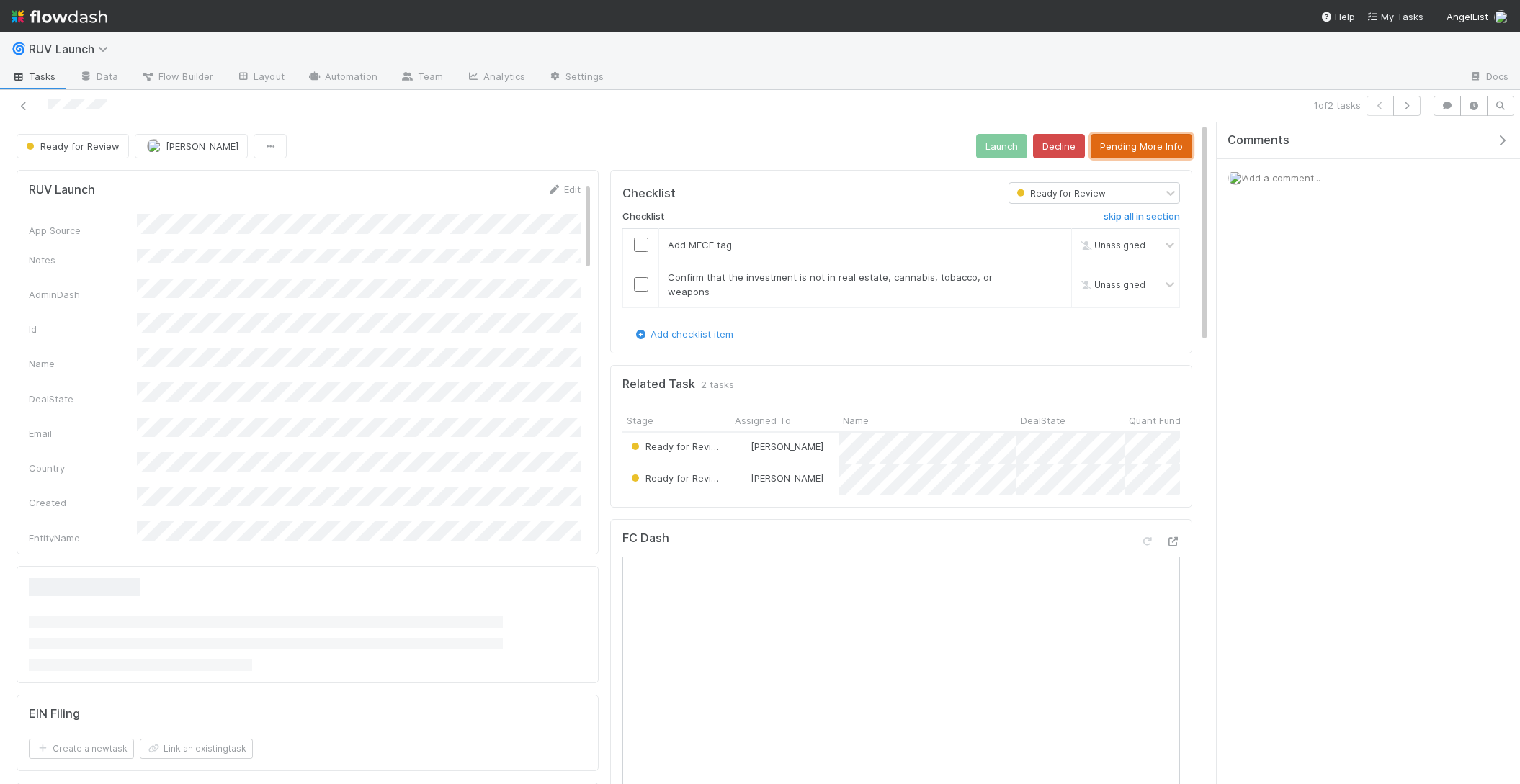
click at [1124, 144] on button "Pending More Info" at bounding box center [1141, 146] width 101 height 24
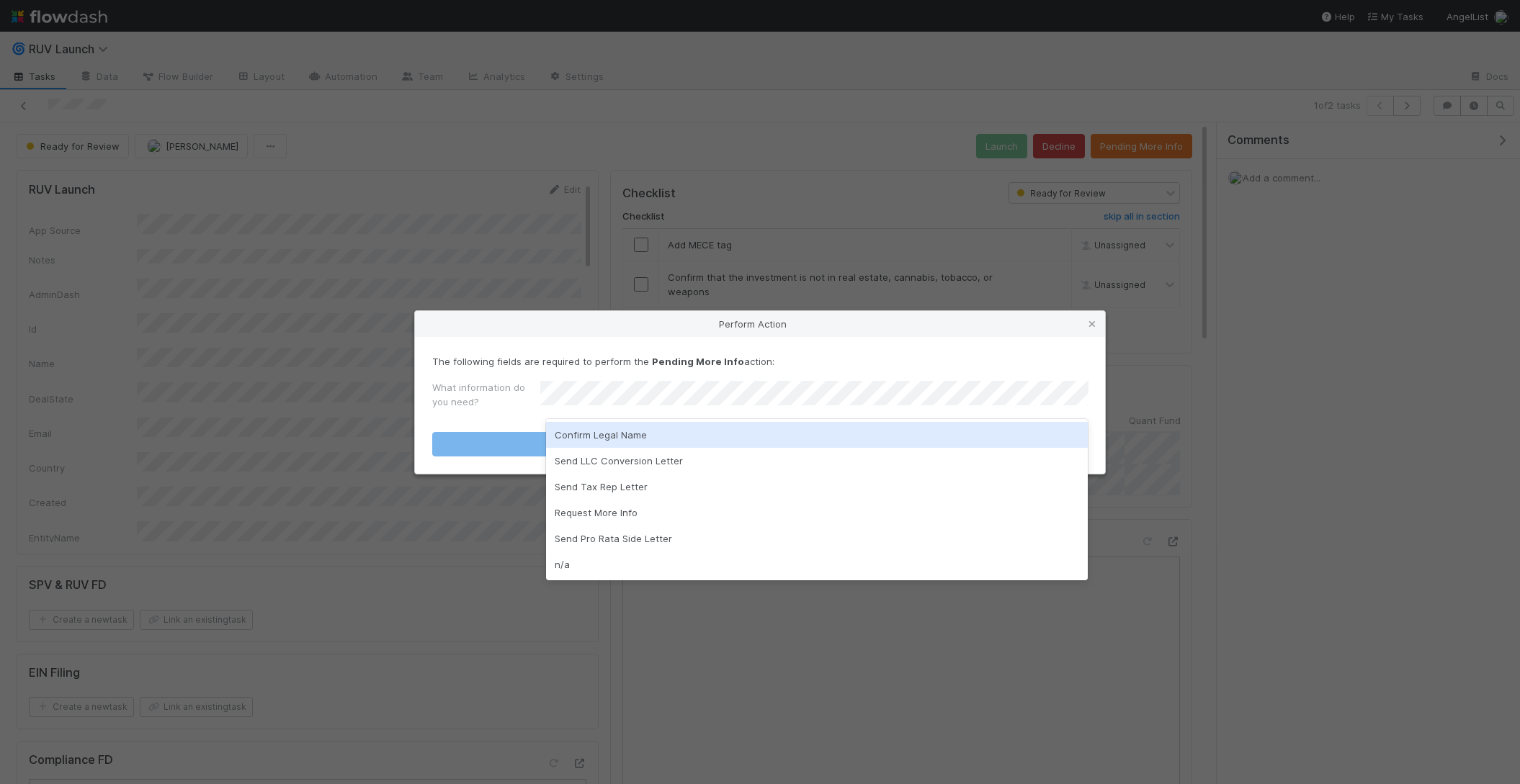
click at [640, 428] on div "Confirm Legal Name" at bounding box center [817, 435] width 542 height 26
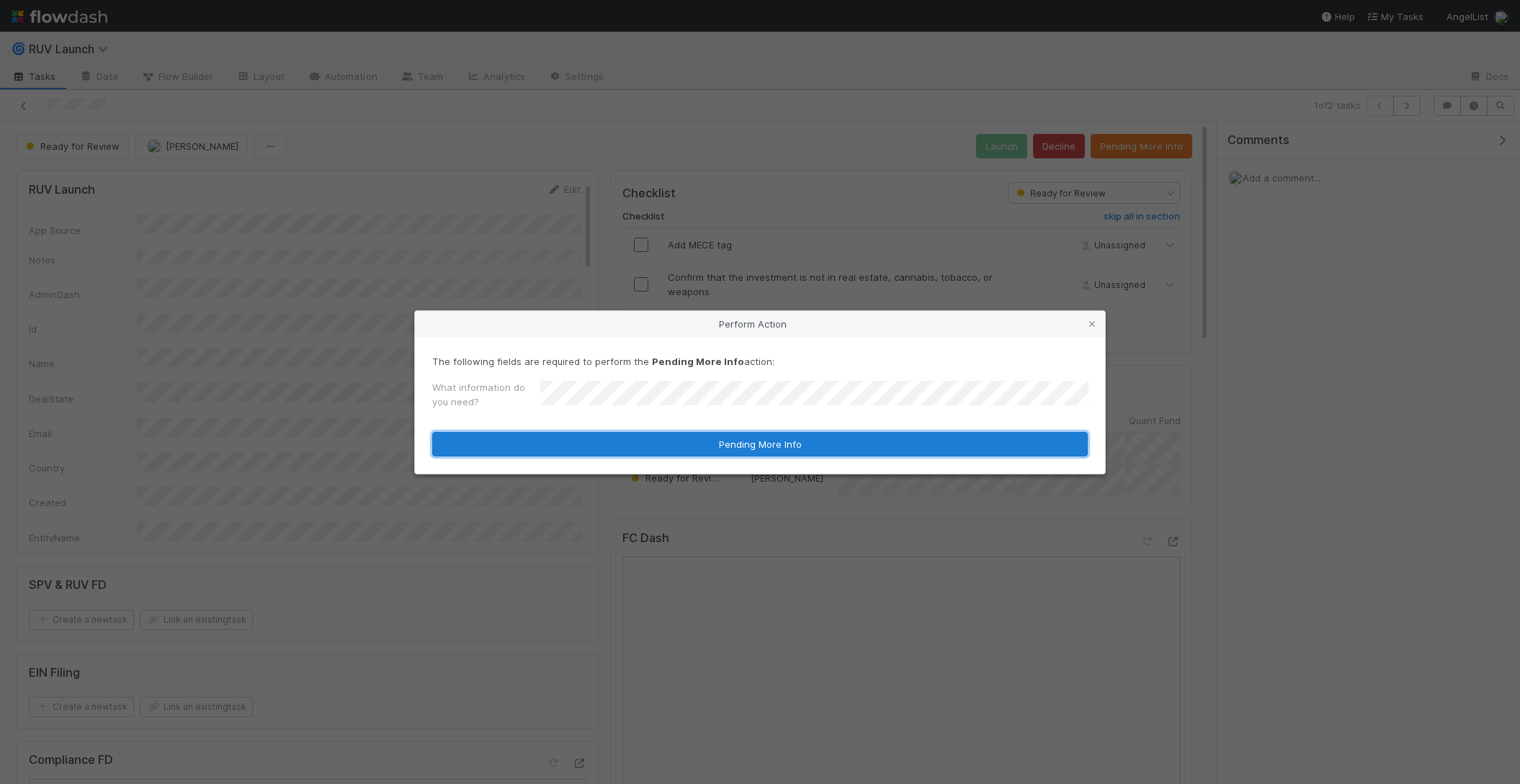
click at [640, 435] on button "Pending More Info" at bounding box center [760, 445] width 656 height 24
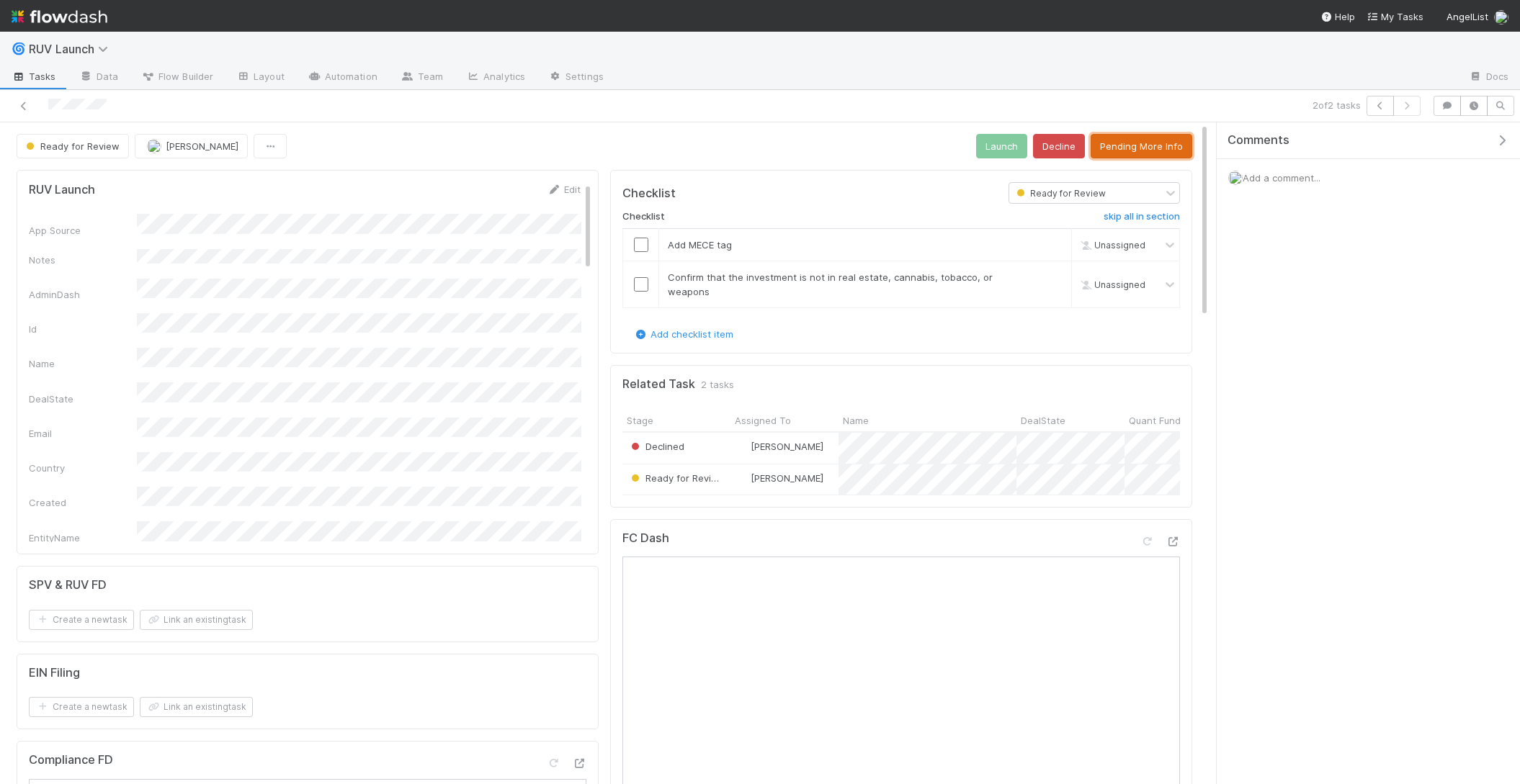
click at [1113, 146] on button "Pending More Info" at bounding box center [1141, 146] width 101 height 24
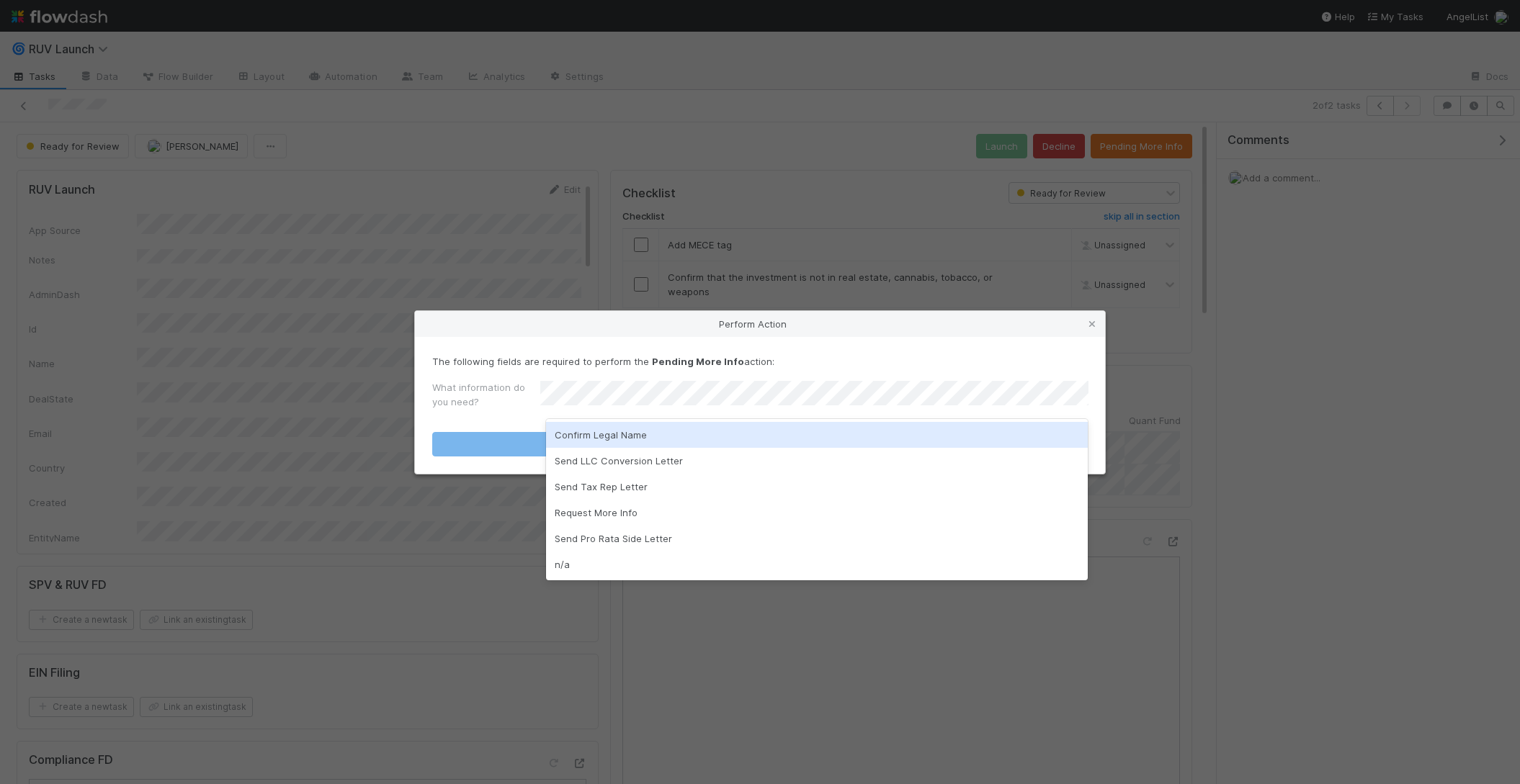
click at [606, 441] on div "Confirm Legal Name" at bounding box center [817, 435] width 542 height 26
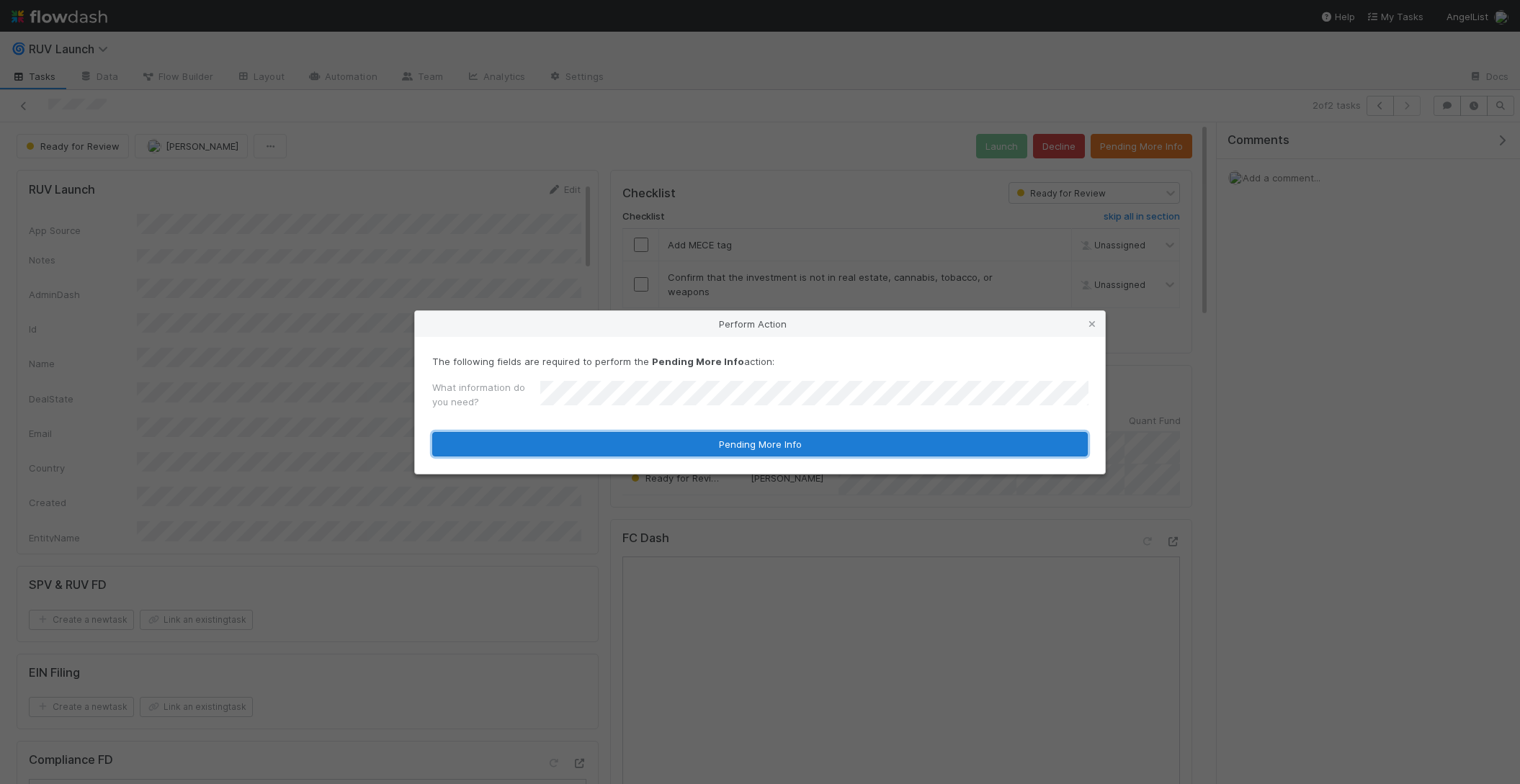
click at [606, 441] on button "Pending More Info" at bounding box center [760, 445] width 656 height 24
